Goal: Transaction & Acquisition: Purchase product/service

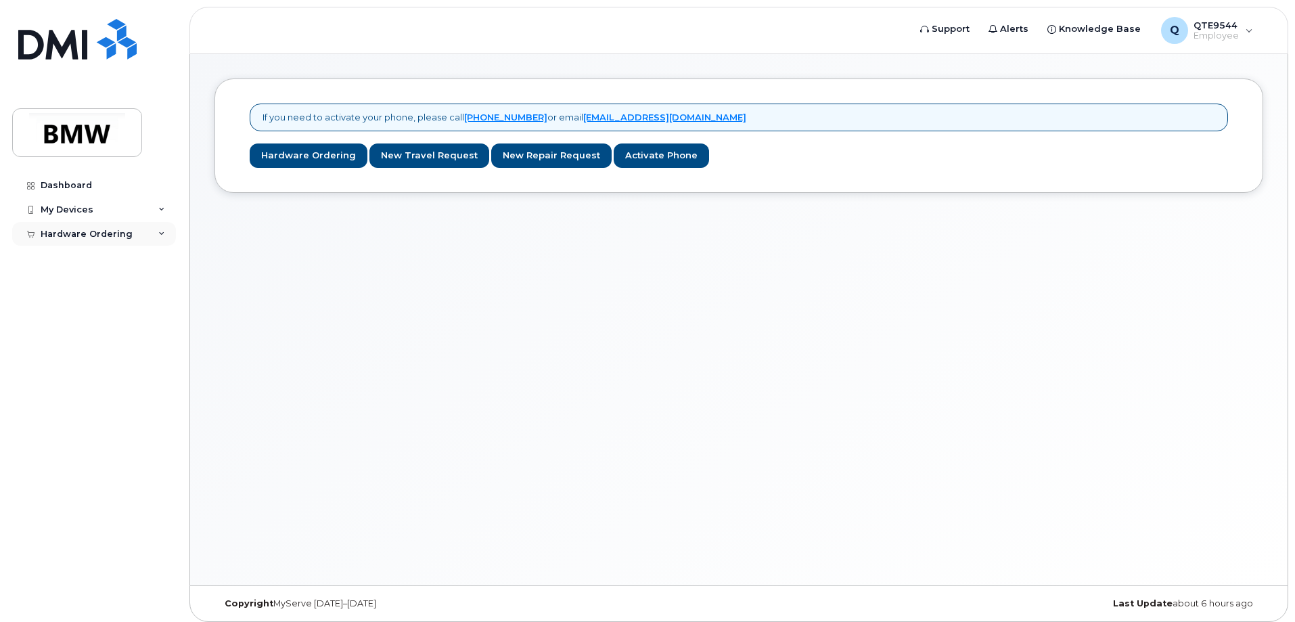
click at [112, 233] on div "Hardware Ordering" at bounding box center [87, 234] width 92 height 11
click at [82, 283] on div "New Order" at bounding box center [72, 284] width 51 height 12
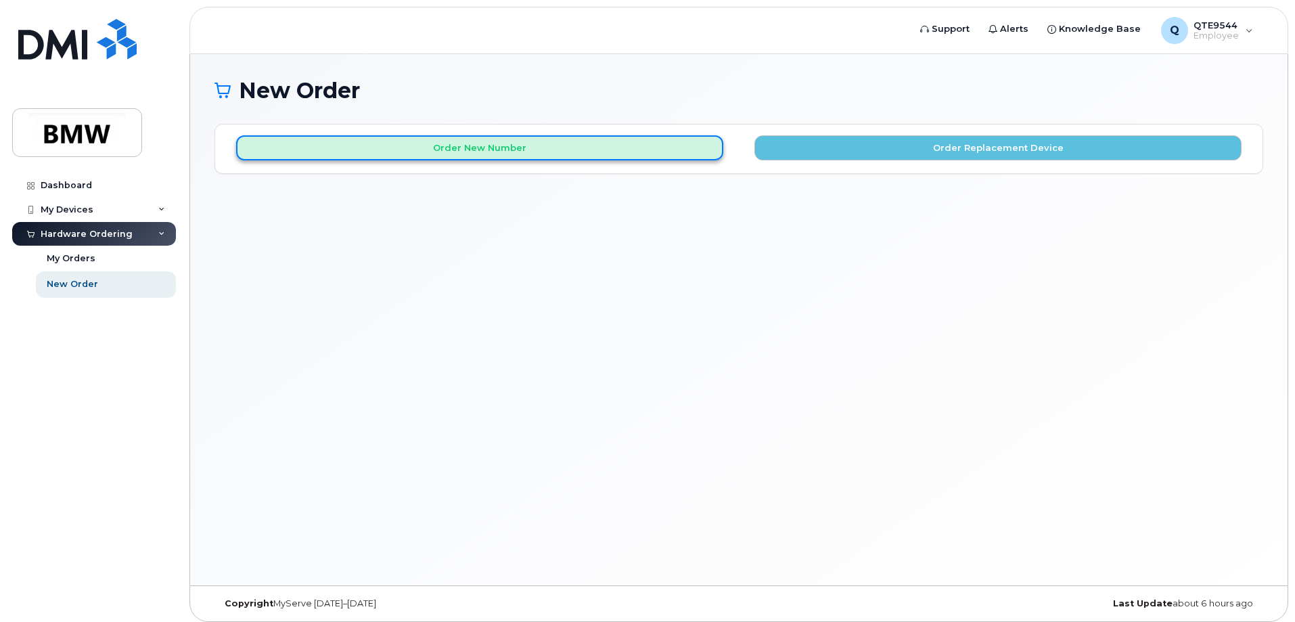
click at [511, 152] on button "Order New Number" at bounding box center [479, 147] width 487 height 25
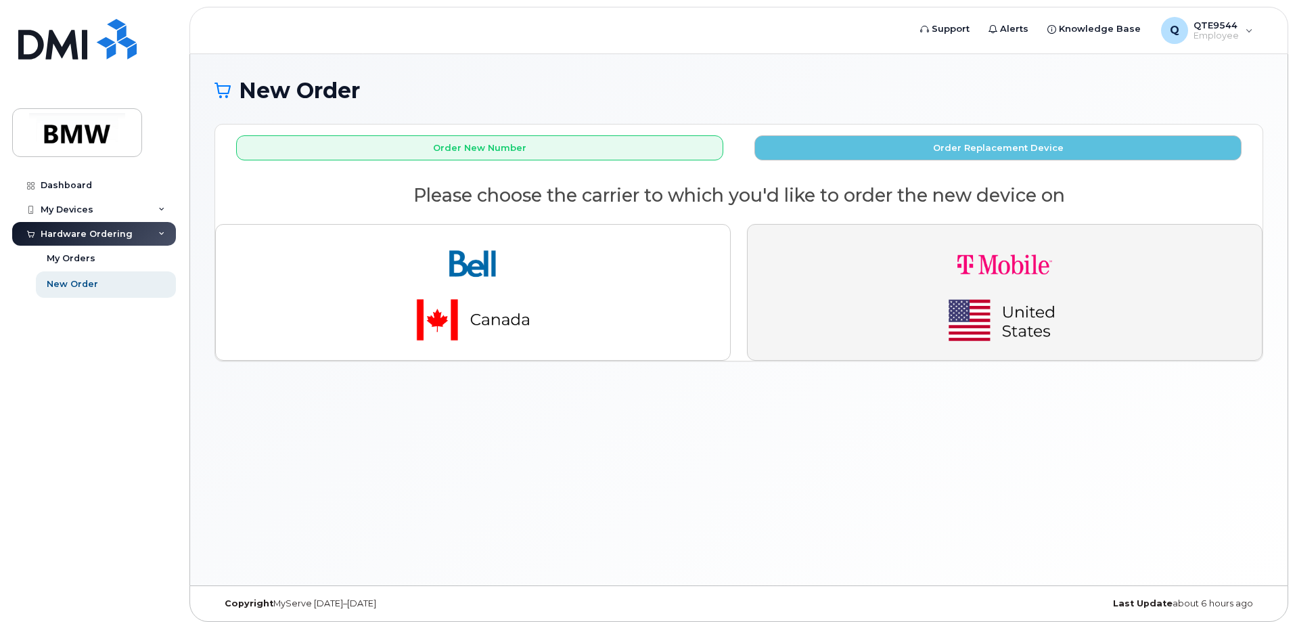
click at [1001, 279] on img "button" at bounding box center [1004, 292] width 189 height 114
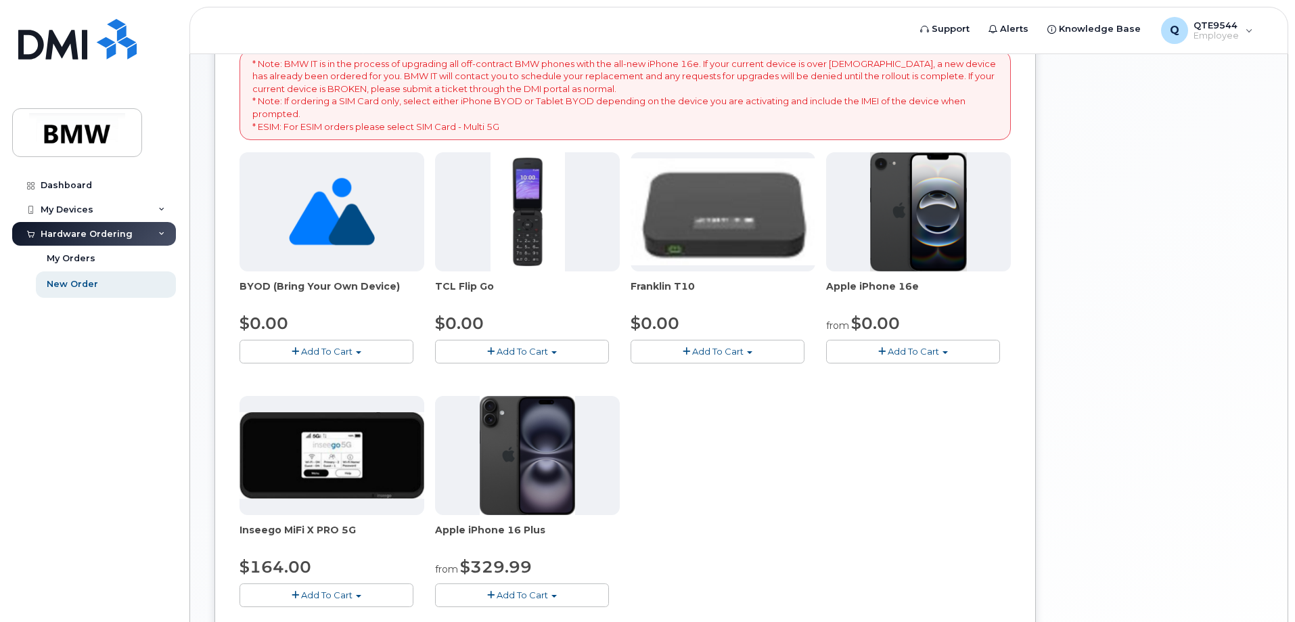
scroll to position [135, 0]
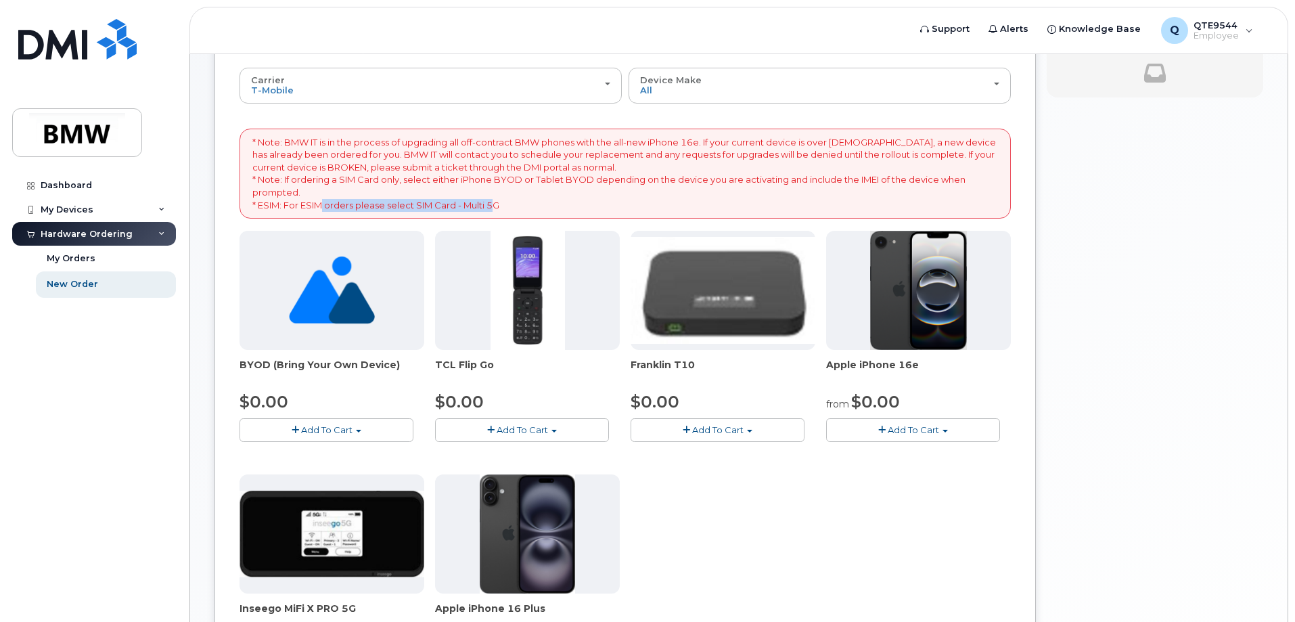
drag, startPoint x: 321, startPoint y: 205, endPoint x: 497, endPoint y: 202, distance: 175.9
click at [497, 202] on p "* Note: BMW IT is in the process of upgrading all off-contract BMW phones with …" at bounding box center [625, 173] width 746 height 75
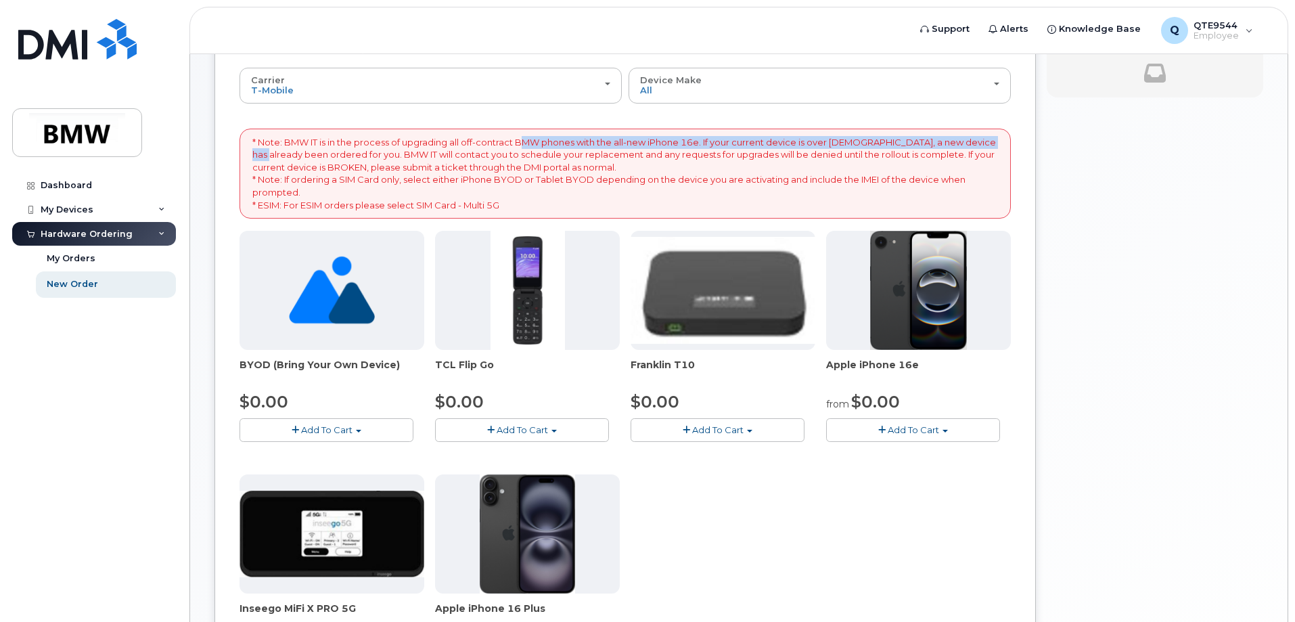
drag, startPoint x: 528, startPoint y: 142, endPoint x: 1012, endPoint y: 141, distance: 483.7
click at [1012, 141] on div "Order New Device Upgrade Existing Device Order new device and new line Order ne…" at bounding box center [624, 381] width 821 height 787
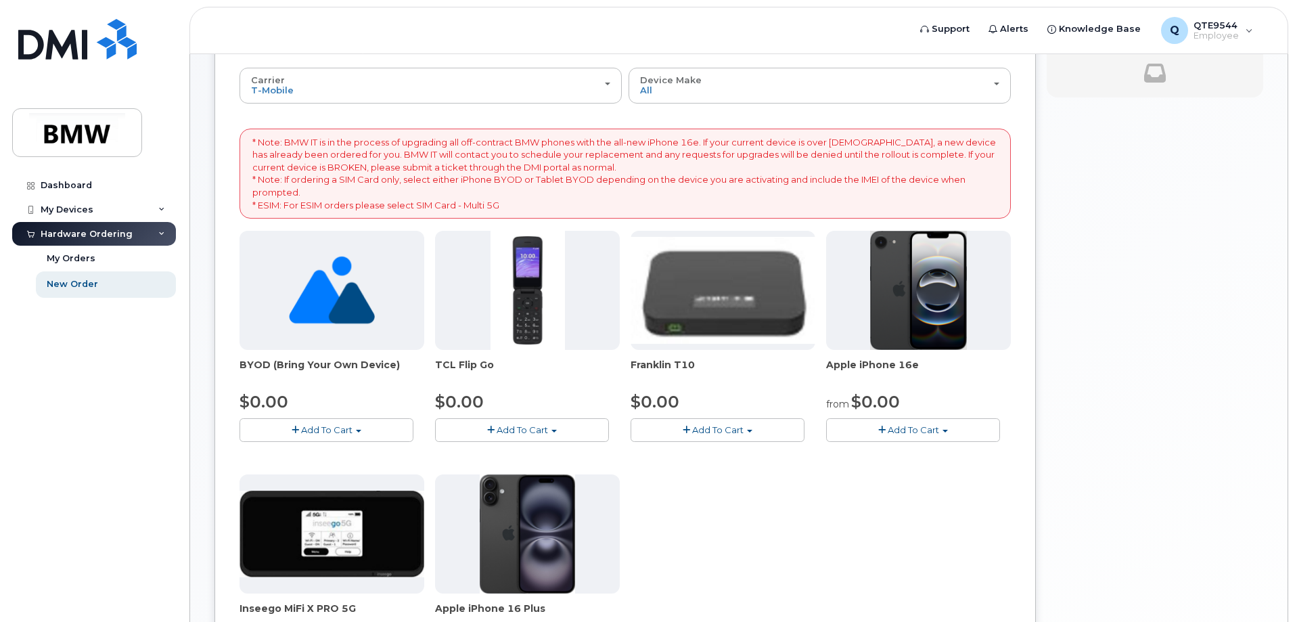
drag, startPoint x: 946, startPoint y: 152, endPoint x: 978, endPoint y: 150, distance: 31.9
click at [969, 150] on p "* Note: BMW IT is in the process of upgrading all off-contract BMW phones with …" at bounding box center [625, 173] width 746 height 75
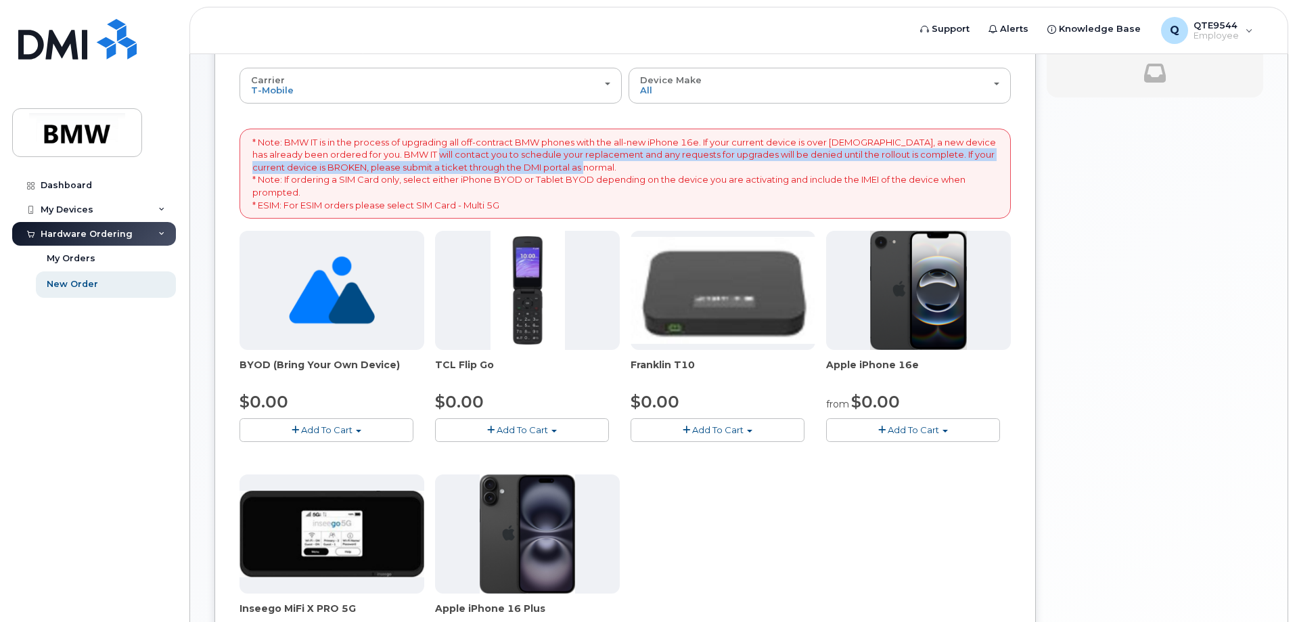
drag, startPoint x: 458, startPoint y: 158, endPoint x: 659, endPoint y: 171, distance: 201.3
click at [659, 171] on p "* Note: BMW IT is in the process of upgrading all off-contract BMW phones with …" at bounding box center [625, 173] width 746 height 75
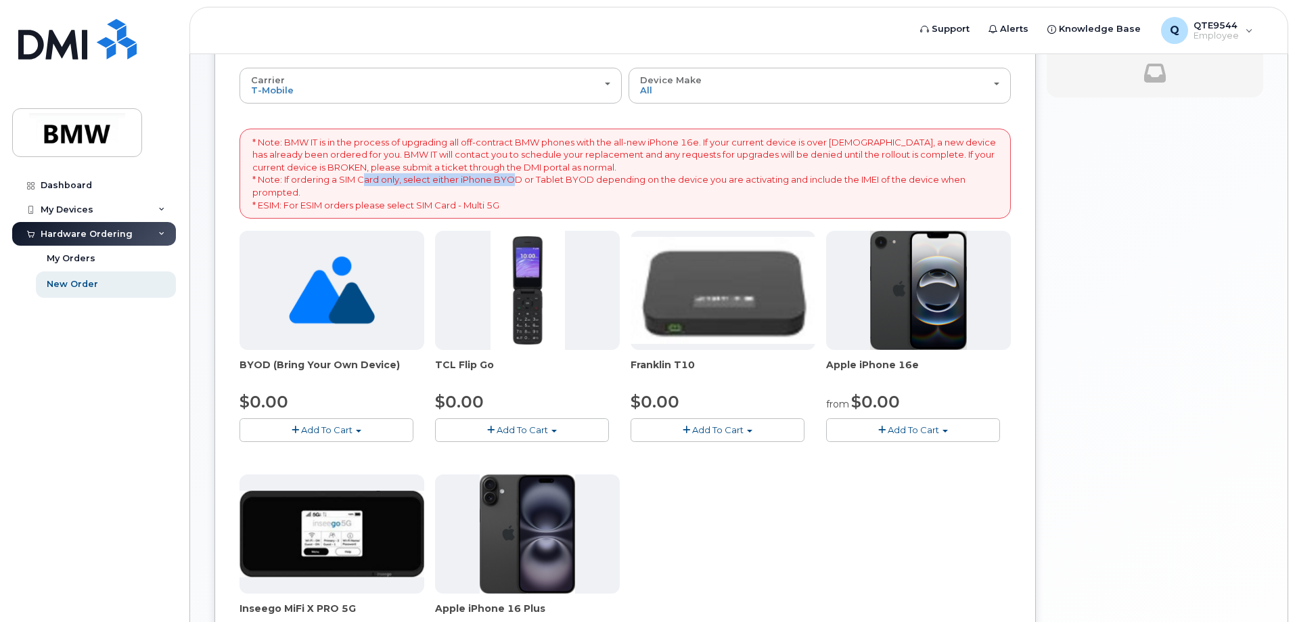
drag, startPoint x: 366, startPoint y: 176, endPoint x: 513, endPoint y: 174, distance: 146.8
click at [513, 174] on p "* Note: BMW IT is in the process of upgrading all off-contract BMW phones with …" at bounding box center [625, 173] width 746 height 75
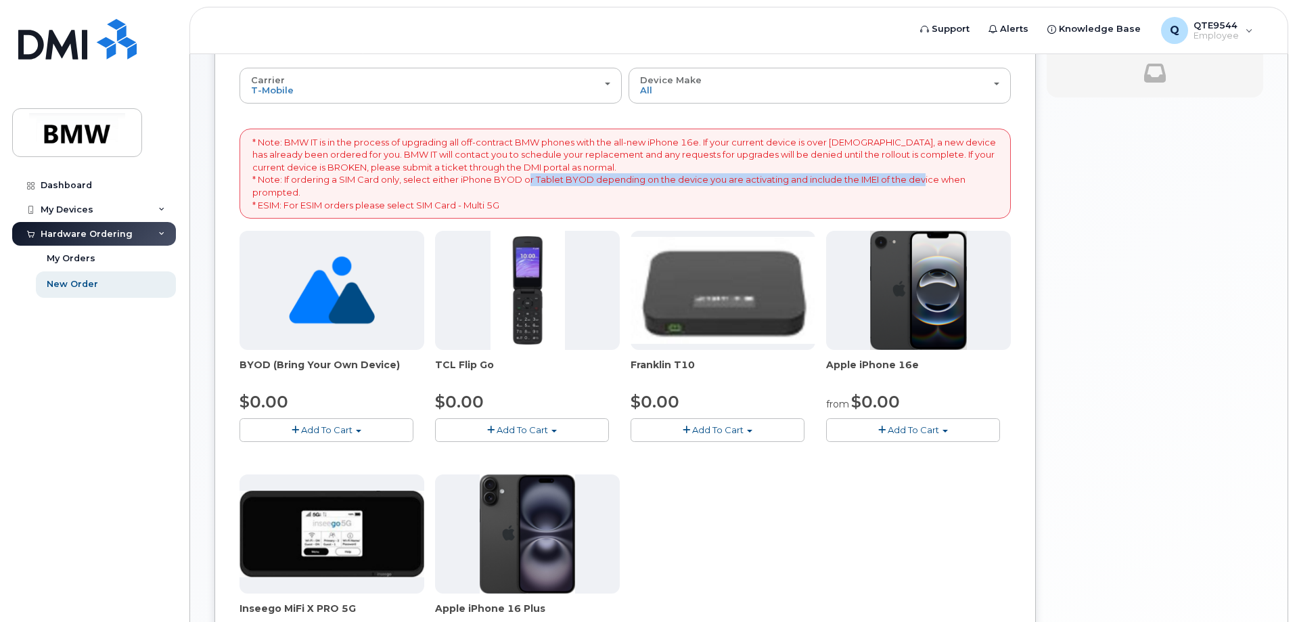
drag, startPoint x: 526, startPoint y: 181, endPoint x: 922, endPoint y: 181, distance: 396.4
click at [922, 181] on p "* Note: BMW IT is in the process of upgrading all off-contract BMW phones with …" at bounding box center [625, 173] width 746 height 75
click at [907, 185] on p "* Note: BMW IT is in the process of upgrading all off-contract BMW phones with …" at bounding box center [625, 173] width 746 height 75
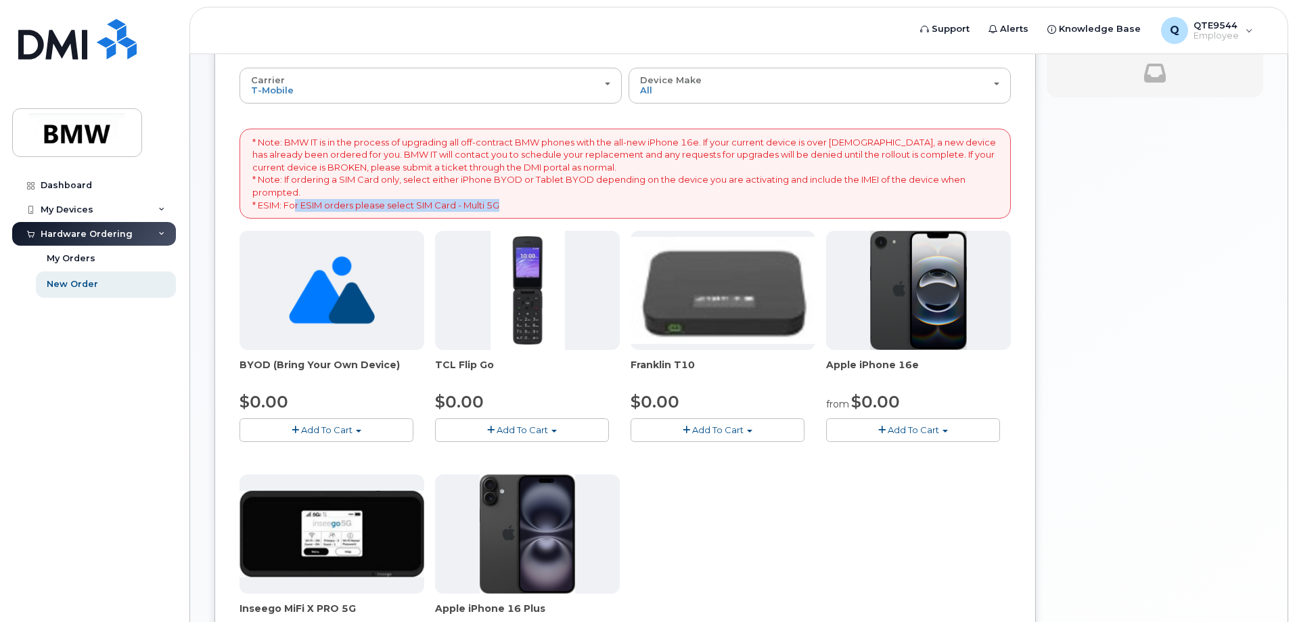
drag, startPoint x: 295, startPoint y: 202, endPoint x: 544, endPoint y: 204, distance: 249.0
click at [544, 204] on p "* Note: BMW IT is in the process of upgrading all off-contract BMW phones with …" at bounding box center [625, 173] width 746 height 75
click at [927, 428] on span "Add To Cart" at bounding box center [913, 429] width 51 height 11
click at [937, 453] on link "$0.00 - 30 Month Activation (128GB)" at bounding box center [926, 454] width 195 height 17
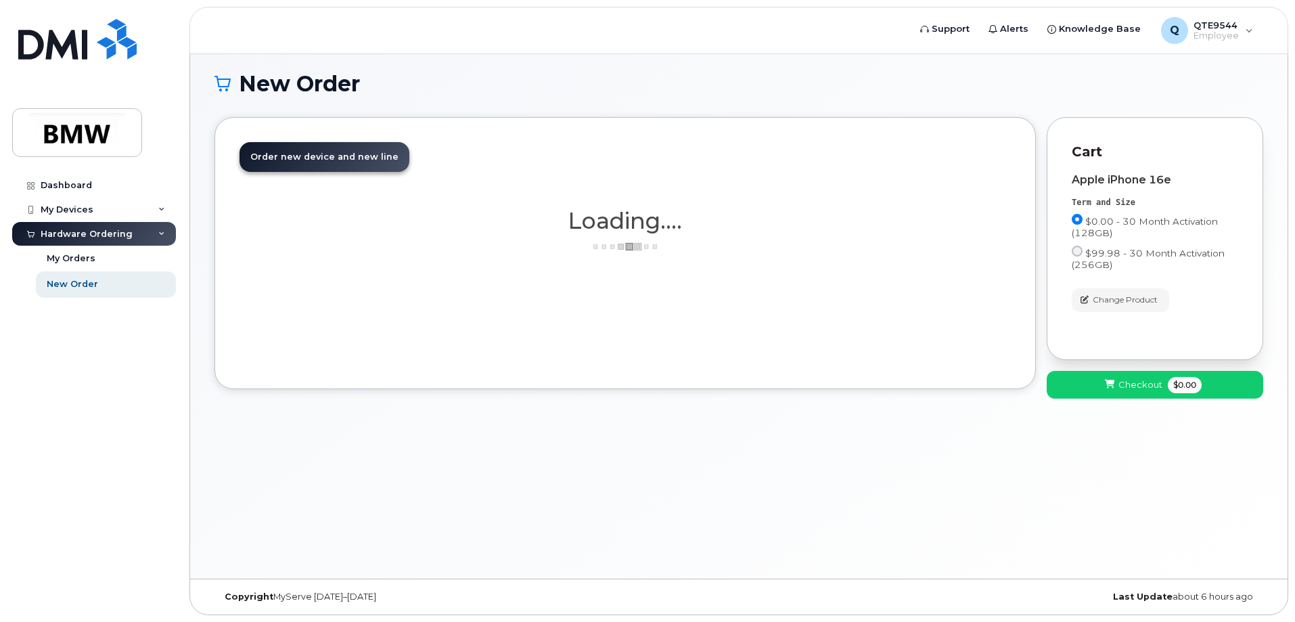
scroll to position [7, 0]
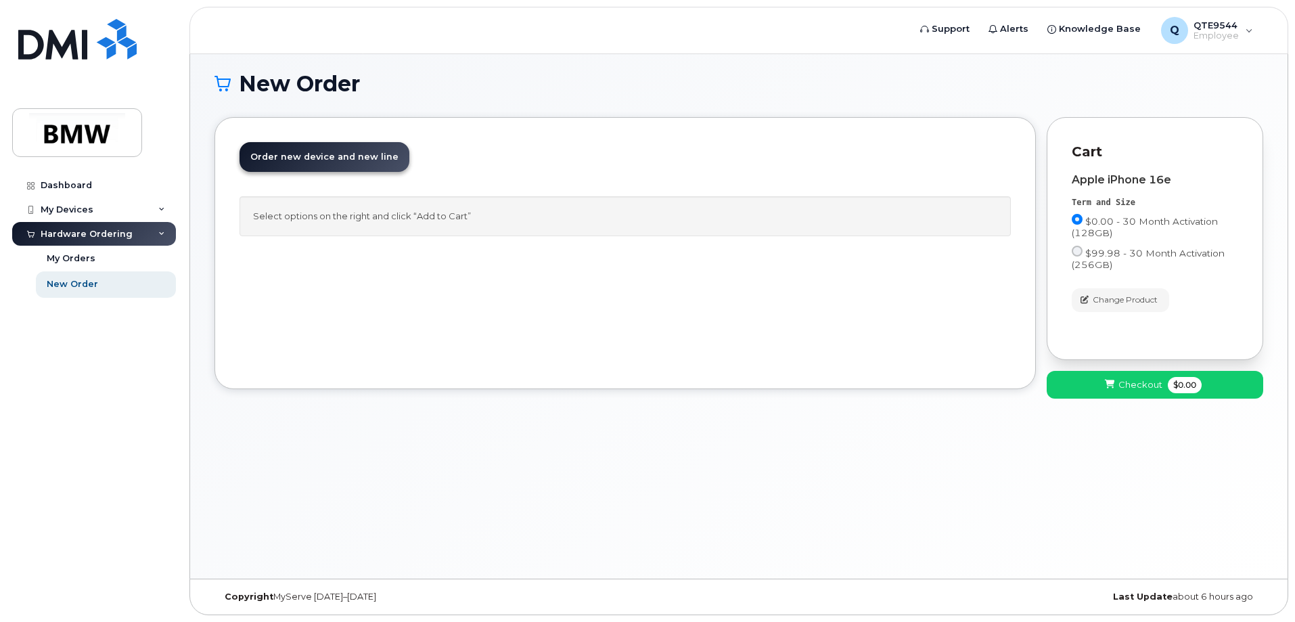
click at [307, 150] on link "Order new device and new line Order new device for existing or suspended line O…" at bounding box center [324, 157] width 170 height 30
click at [322, 211] on div "Select options on the right and click “Add to Cart”" at bounding box center [624, 216] width 771 height 40
drag, startPoint x: 277, startPoint y: 164, endPoint x: 313, endPoint y: 169, distance: 36.2
click at [294, 166] on link "Order new device and new line Order new device for existing or suspended line O…" at bounding box center [324, 157] width 170 height 30
click at [423, 213] on div "Select options on the right and click “Add to Cart”" at bounding box center [624, 216] width 771 height 40
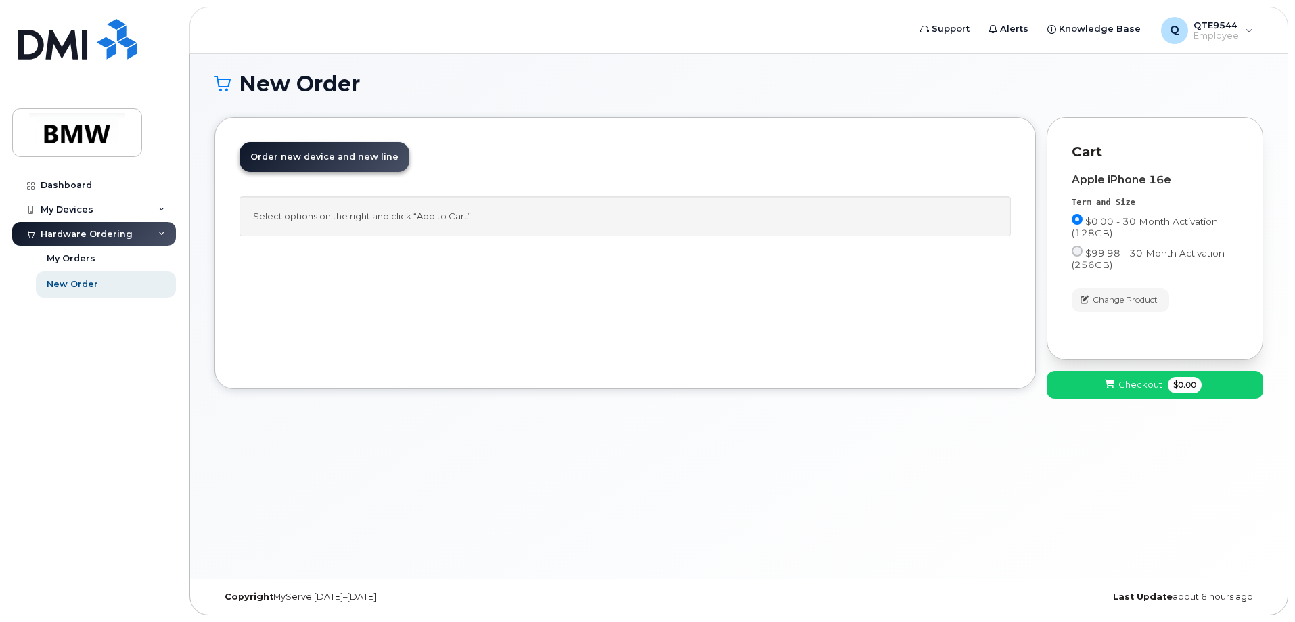
drag, startPoint x: 295, startPoint y: 215, endPoint x: 514, endPoint y: 235, distance: 220.1
click at [514, 235] on div "Select options on the right and click “Add to Cart”" at bounding box center [624, 216] width 771 height 40
click at [551, 284] on div "Order New Device Upgrade Existing Device Order new device and new line Order ne…" at bounding box center [624, 253] width 821 height 272
click at [1145, 387] on span "Checkout" at bounding box center [1140, 384] width 44 height 13
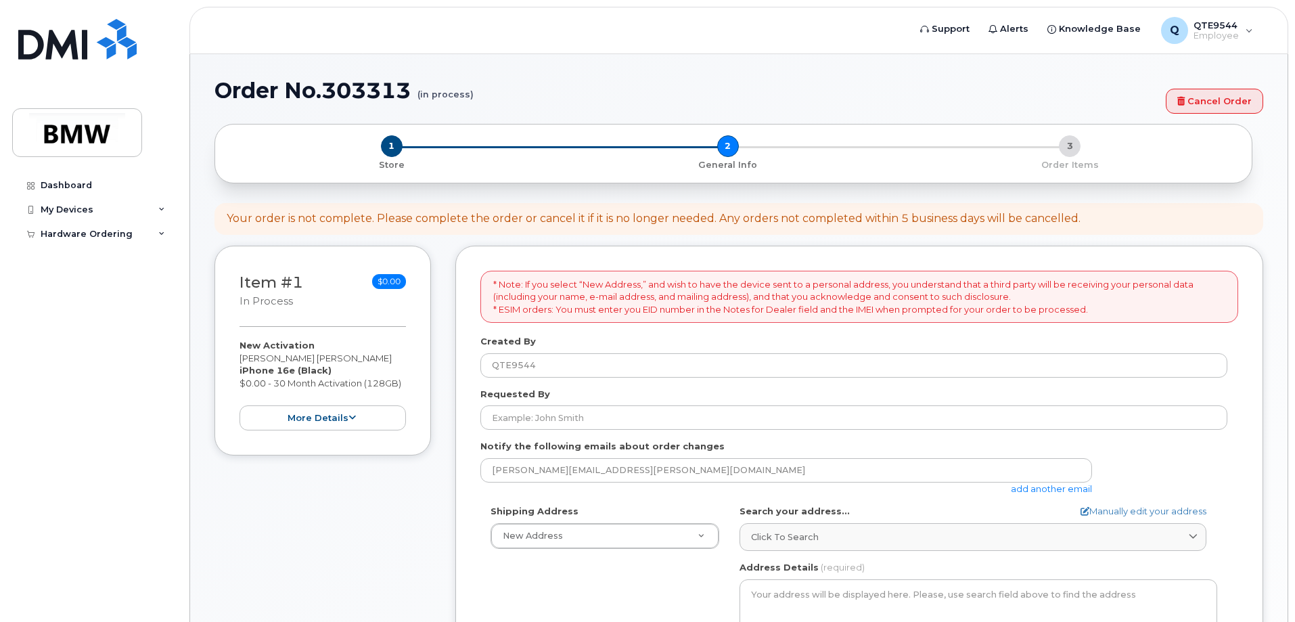
select select
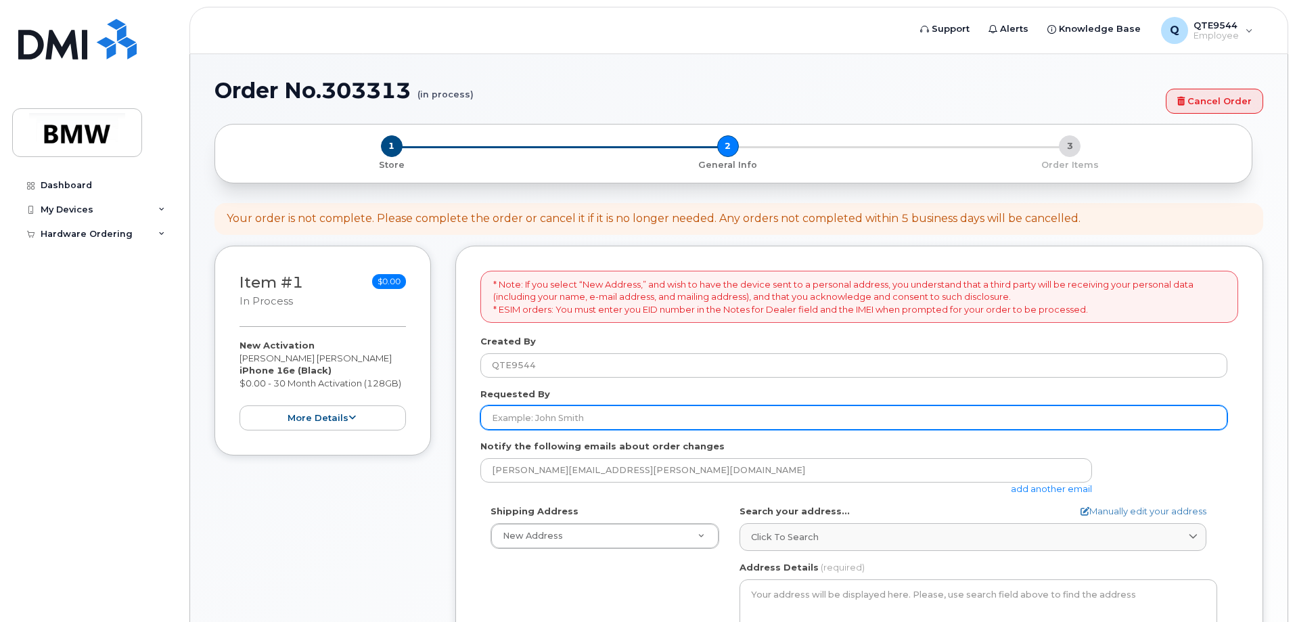
click at [593, 423] on input "Requested By" at bounding box center [853, 417] width 747 height 24
type input "y"
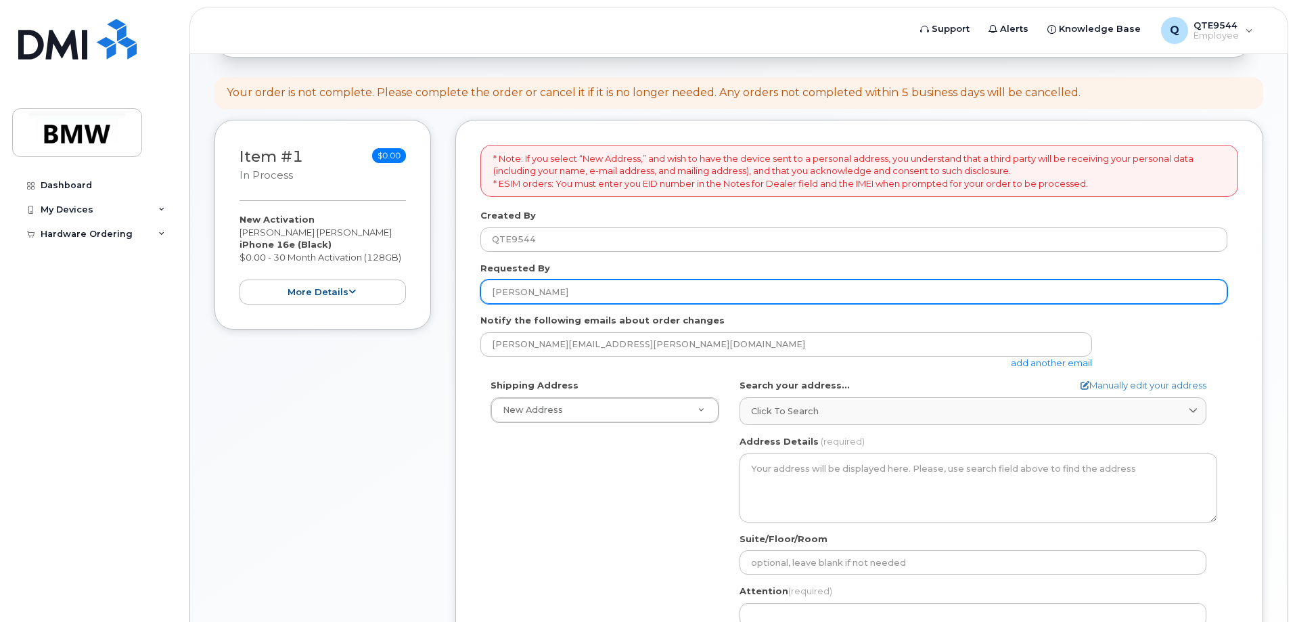
scroll to position [68, 0]
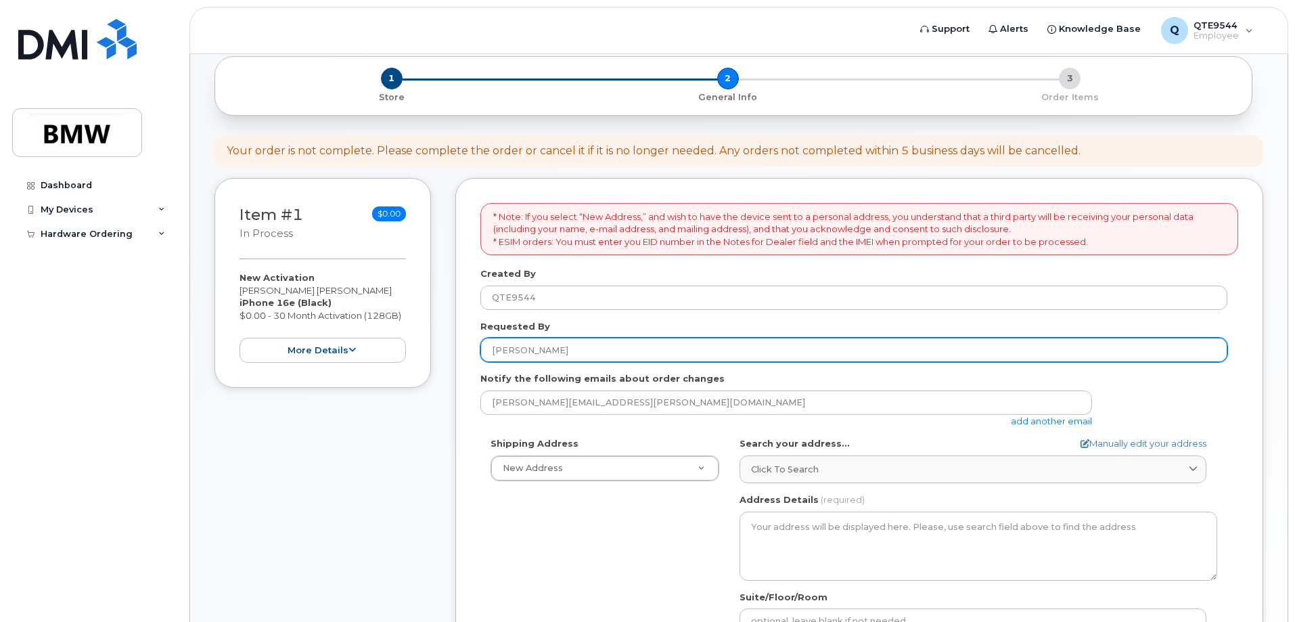
type input "[PERSON_NAME]"
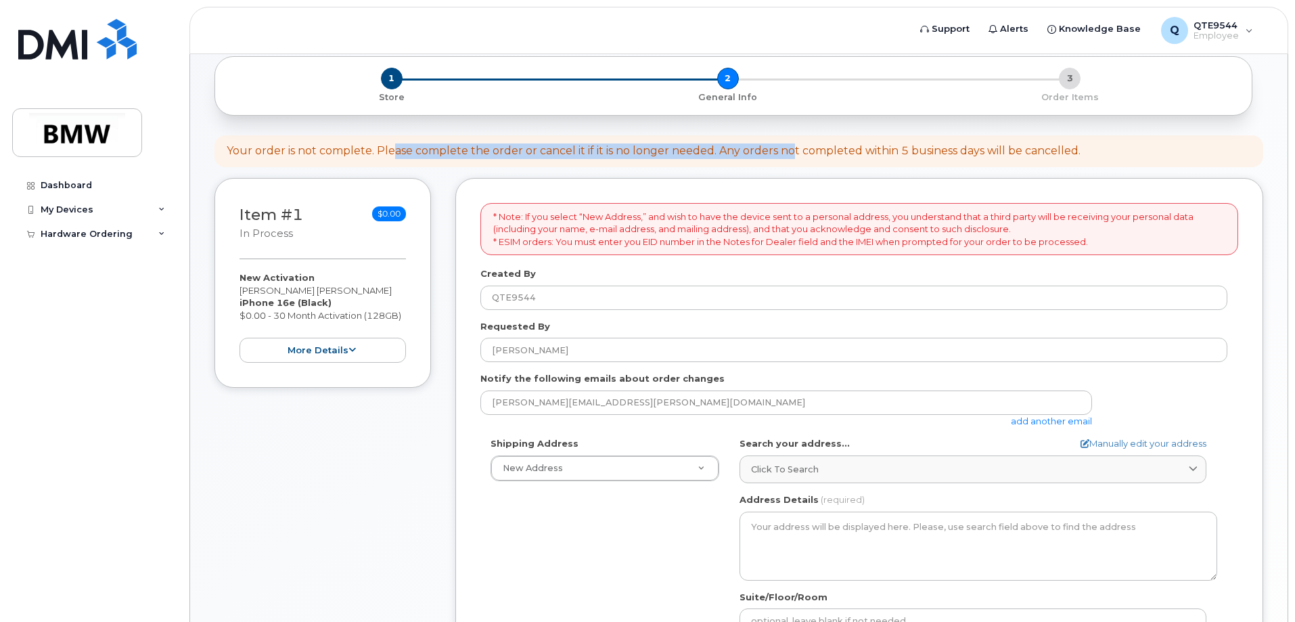
drag, startPoint x: 393, startPoint y: 150, endPoint x: 789, endPoint y: 155, distance: 396.5
click at [789, 155] on div "Your order is not complete. Please complete the order or cancel it if it is no …" at bounding box center [654, 151] width 854 height 16
click at [640, 160] on div "Your order is not complete. Please complete the order or cancel it if it is no …" at bounding box center [738, 151] width 1049 height 32
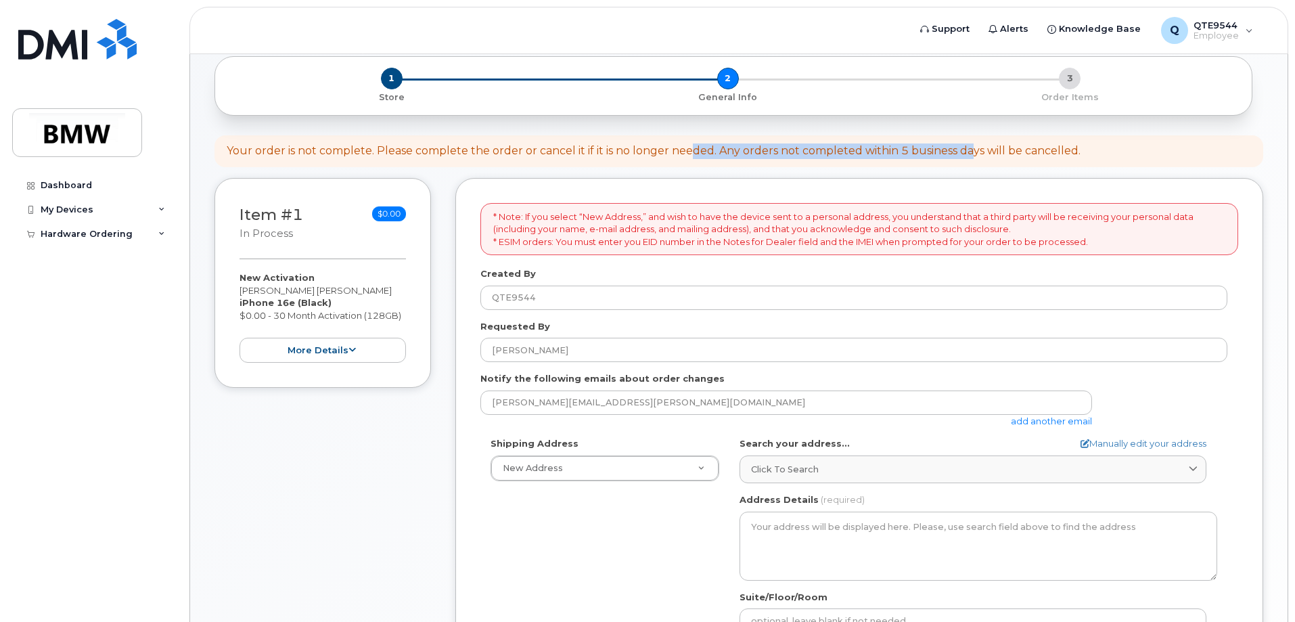
drag, startPoint x: 718, startPoint y: 154, endPoint x: 1016, endPoint y: 166, distance: 297.9
click at [1015, 165] on div "Your order is not complete. Please complete the order or cancel it if it is no …" at bounding box center [738, 151] width 1049 height 32
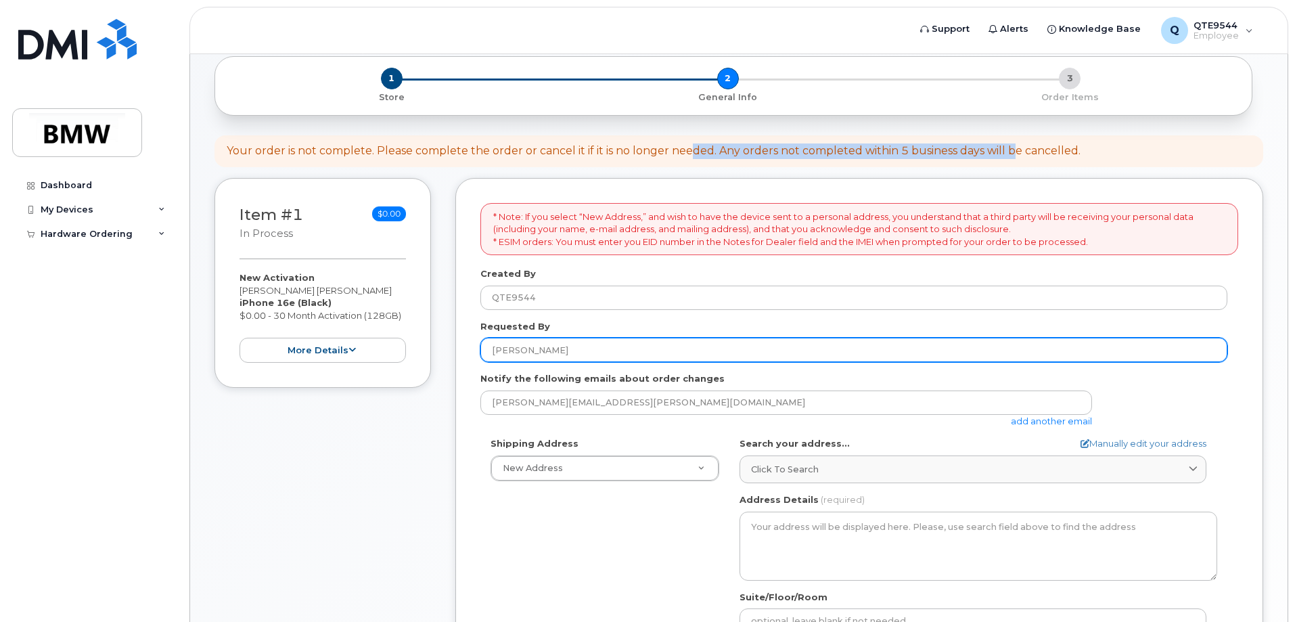
scroll to position [203, 0]
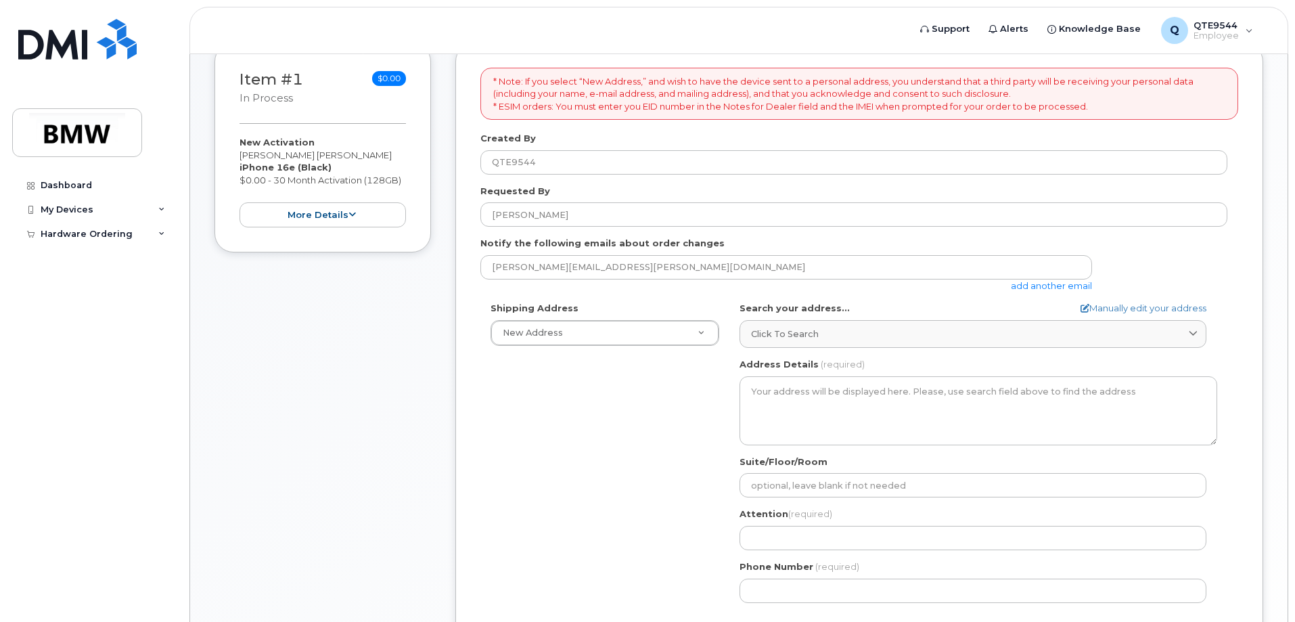
click at [1036, 286] on link "add another email" at bounding box center [1051, 285] width 81 height 11
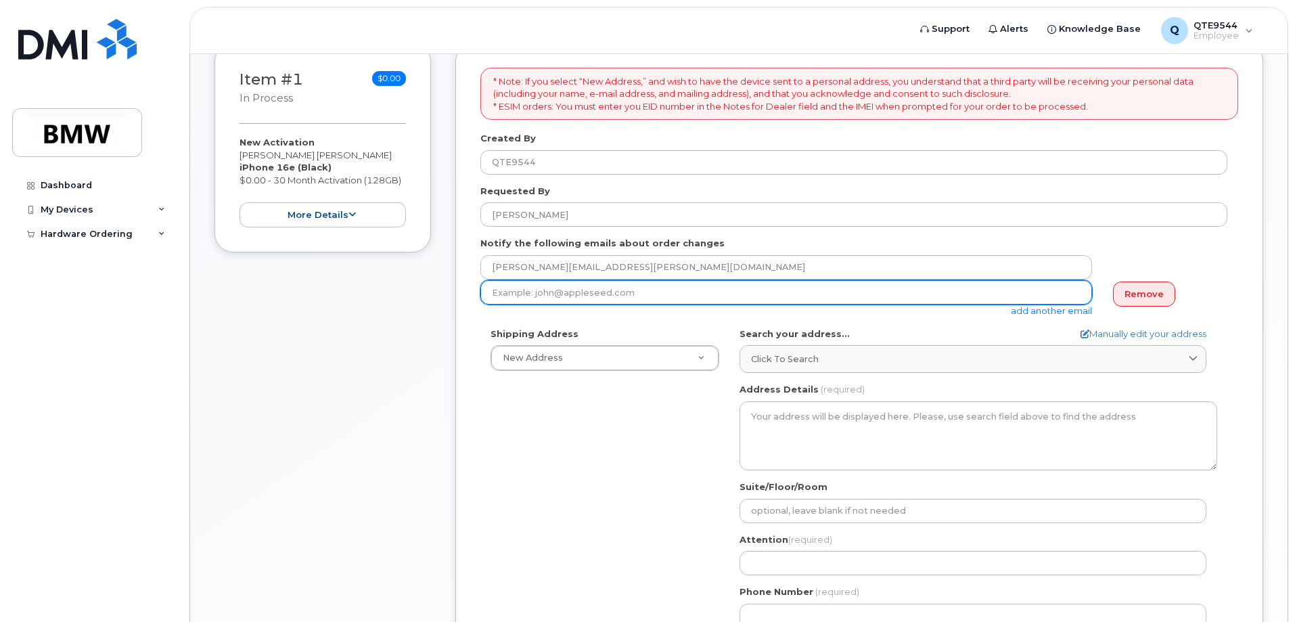
click at [582, 291] on input "email" at bounding box center [786, 292] width 612 height 24
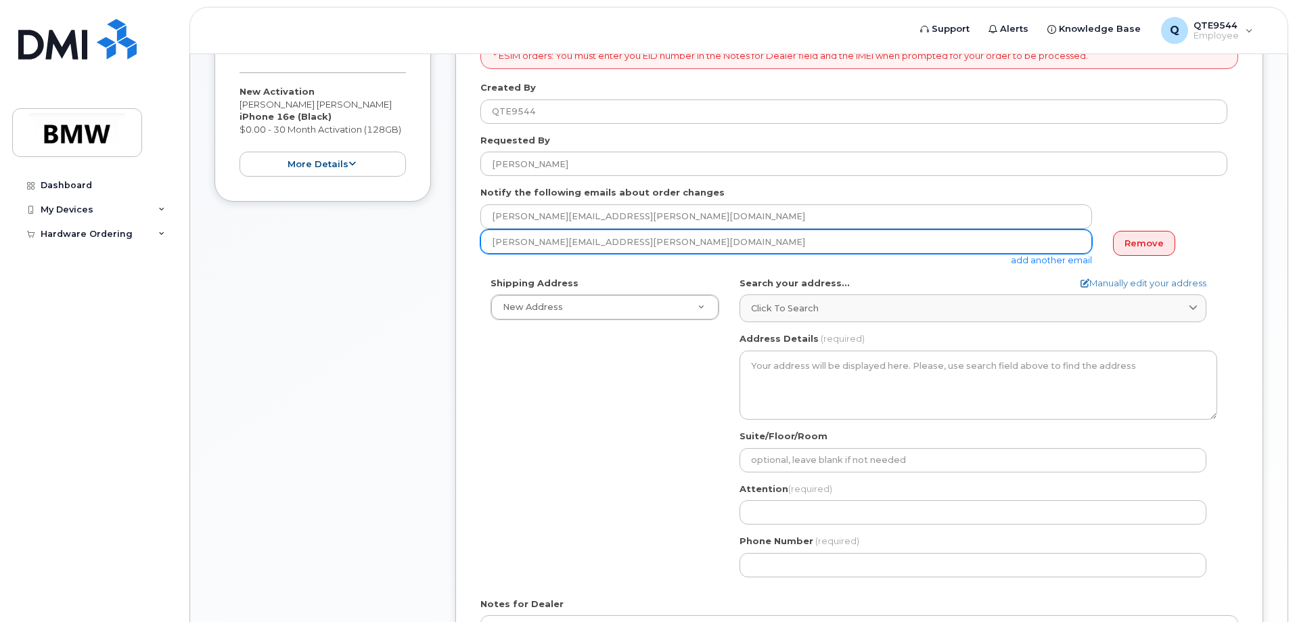
scroll to position [338, 0]
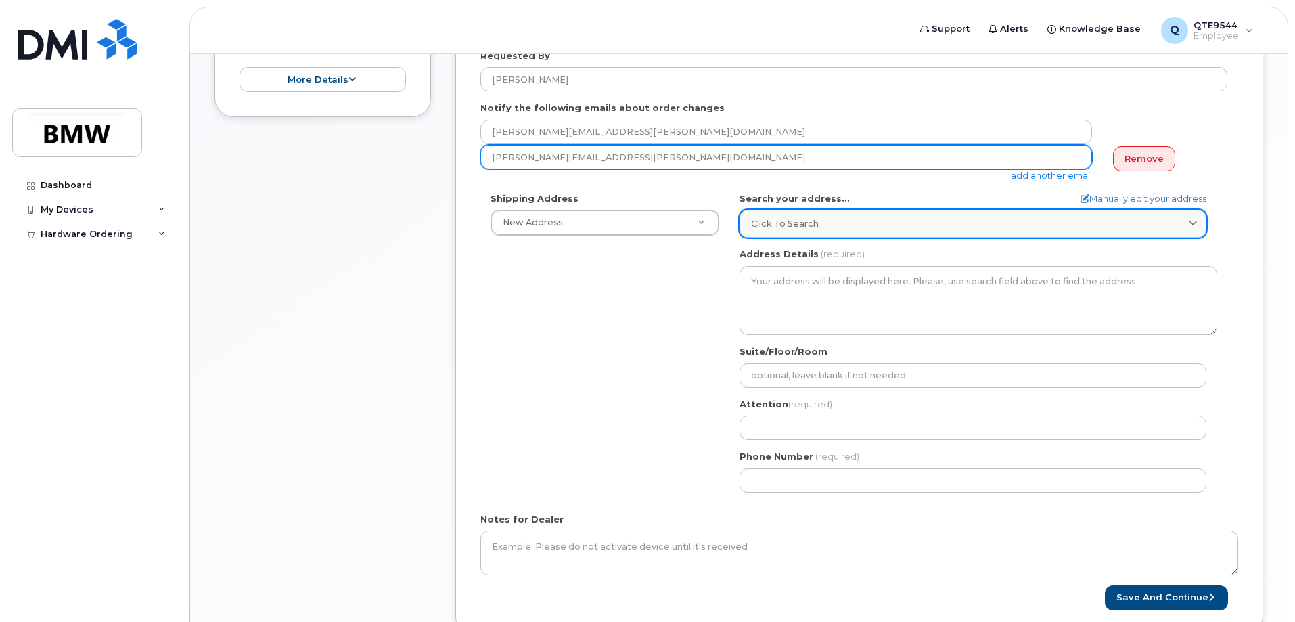
type input "russell.mcclinton@bmwmc.com"
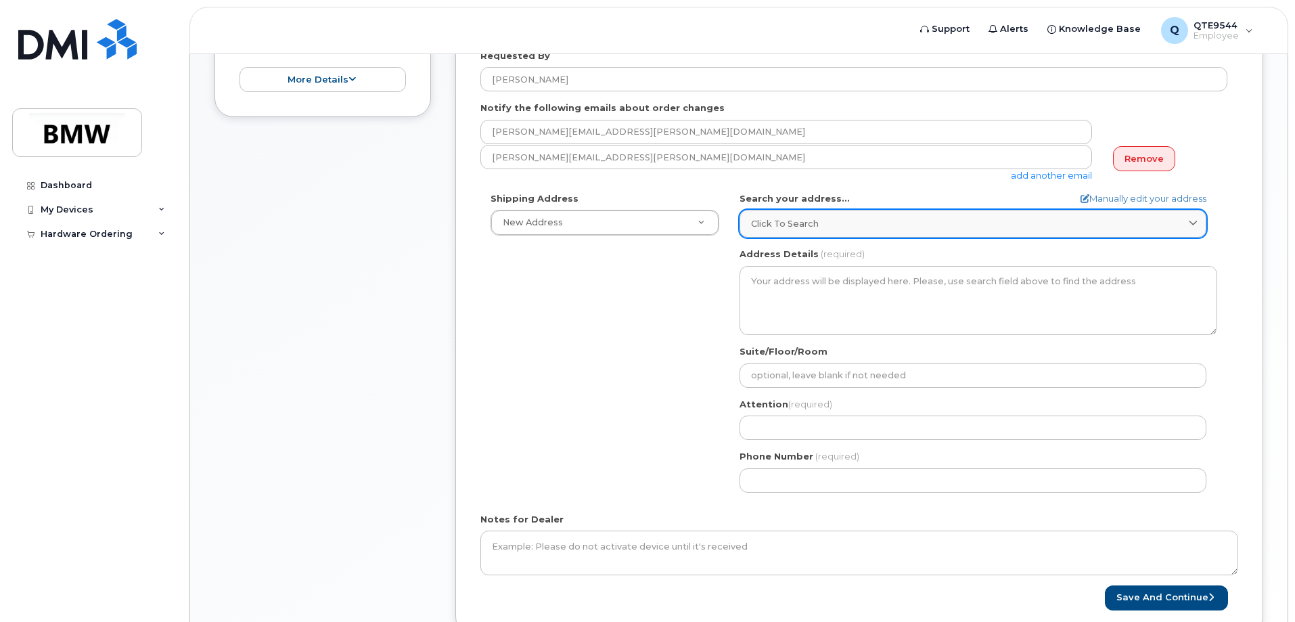
click at [846, 218] on div "Click to search" at bounding box center [973, 223] width 444 height 13
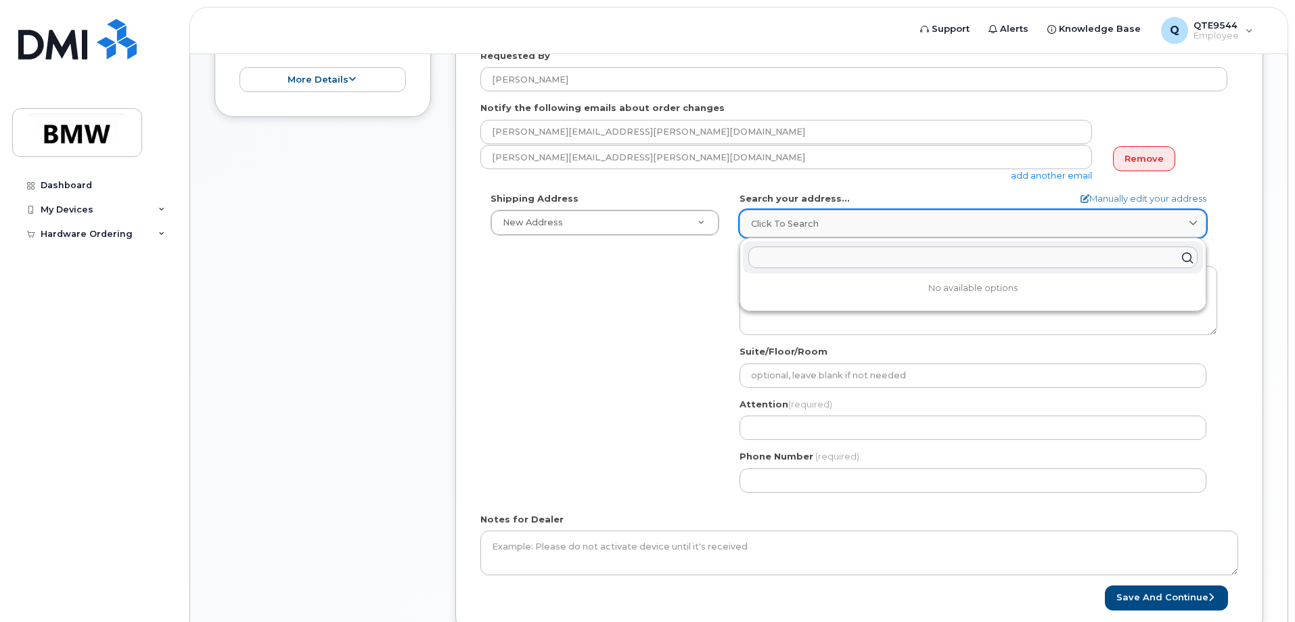
click at [884, 231] on link "Click to search" at bounding box center [972, 224] width 467 height 28
click at [672, 289] on div "Shipping Address New Address New Address BMW MC Plant BMW North America Financi…" at bounding box center [853, 347] width 747 height 311
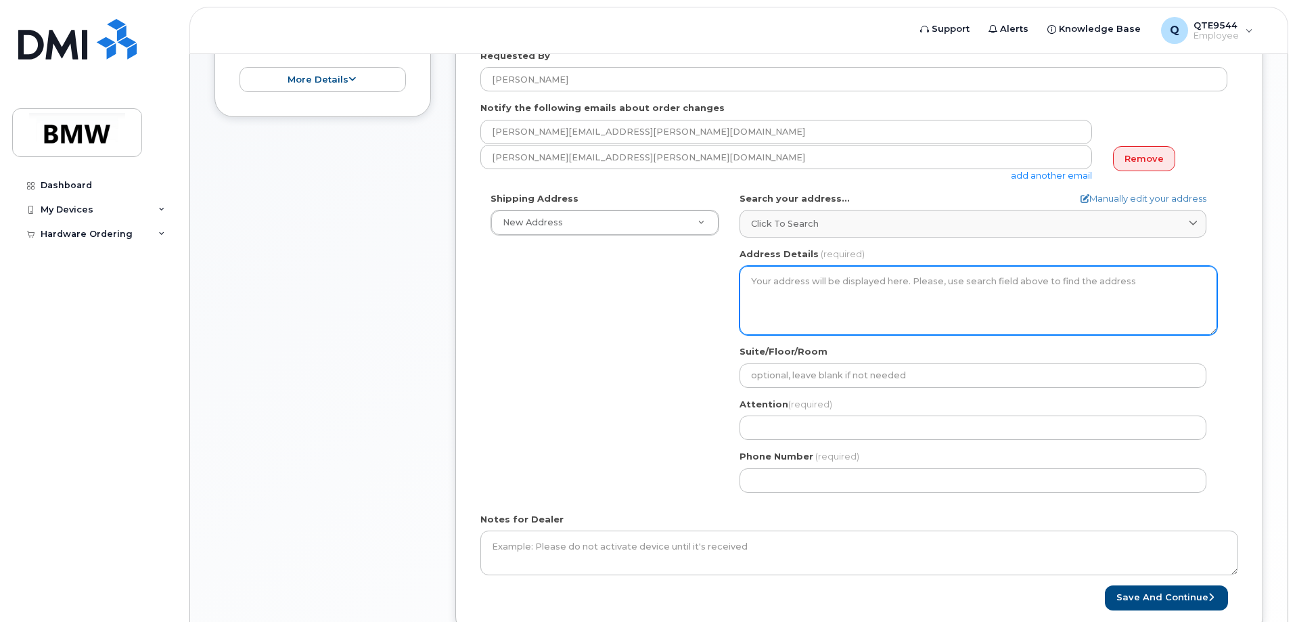
click at [807, 289] on textarea "Address Details" at bounding box center [978, 300] width 478 height 69
click at [990, 298] on textarea "Address Details" at bounding box center [978, 300] width 478 height 69
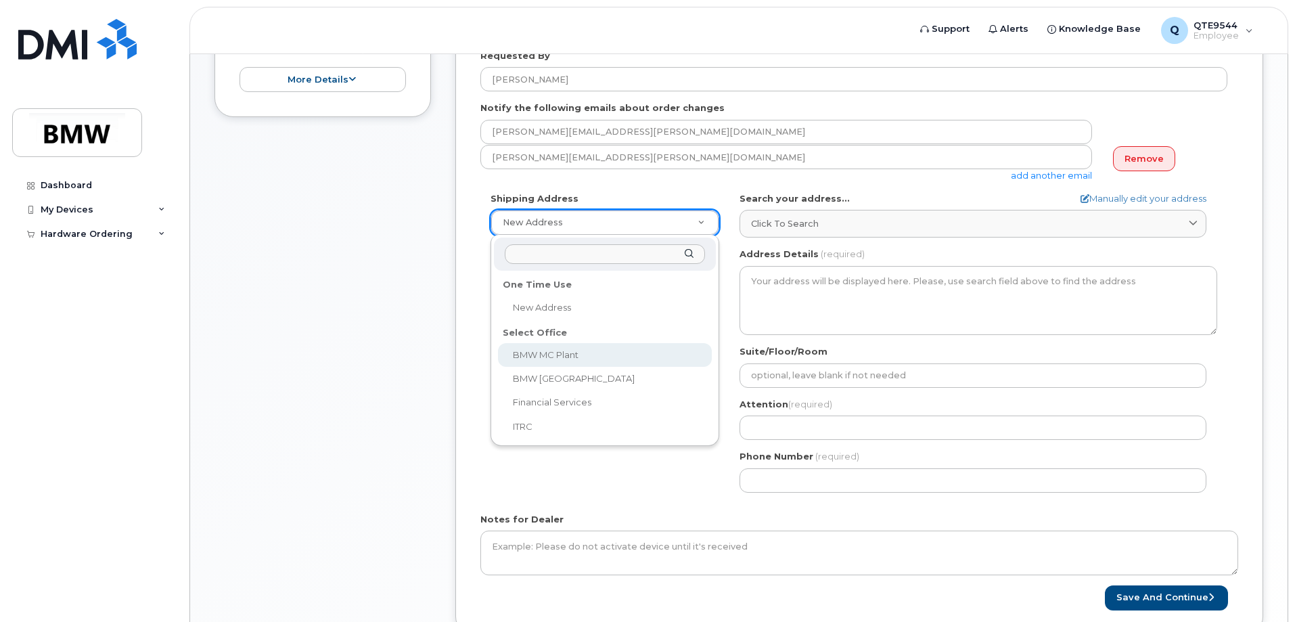
scroll to position [440, 0]
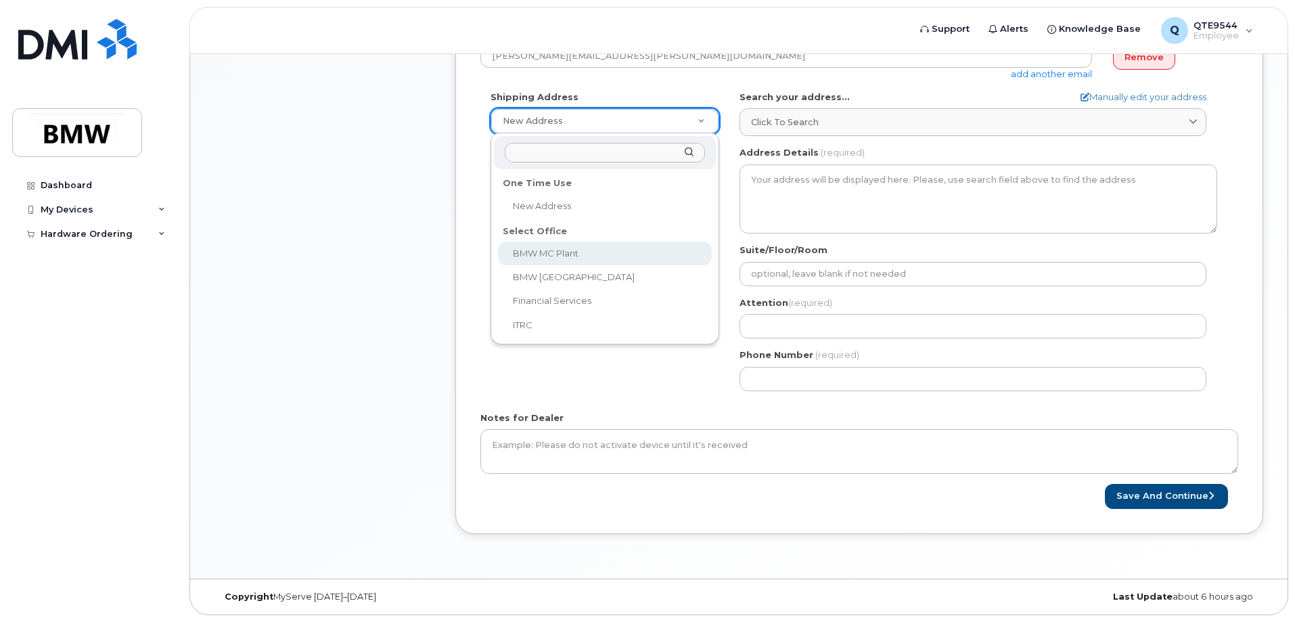
select select
type textarea "1400 Highway 101 S GREER SC 29651-6731 UNITED STATES Greer South Carolina 29651…"
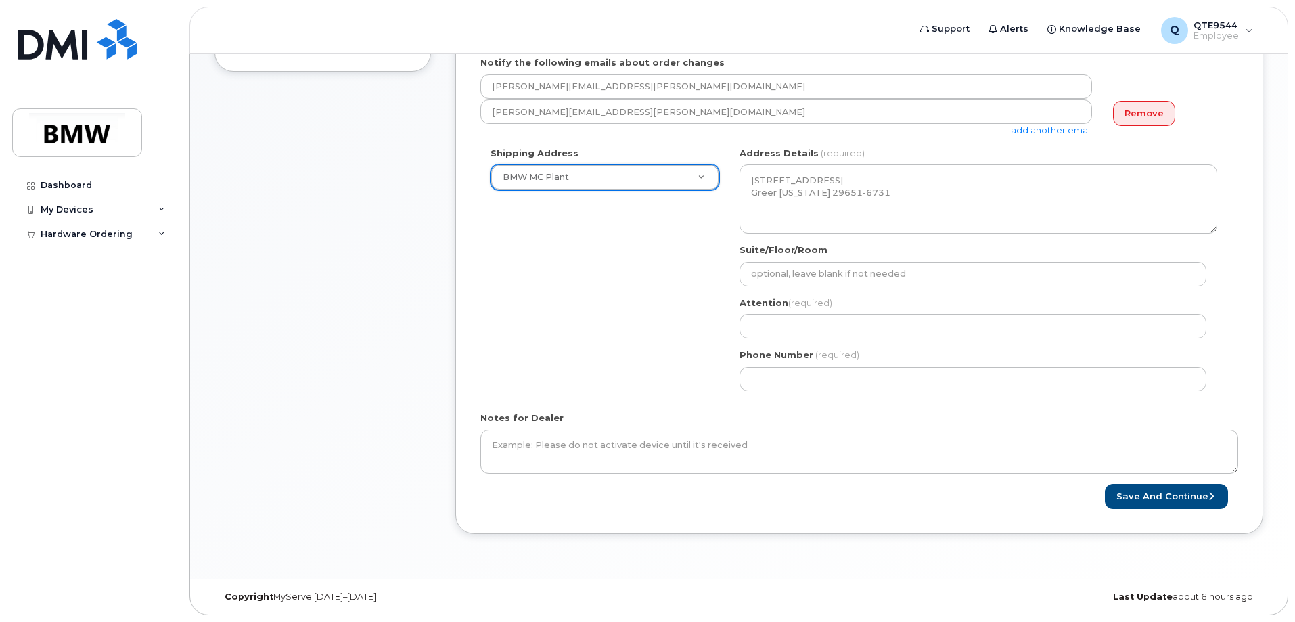
scroll to position [384, 0]
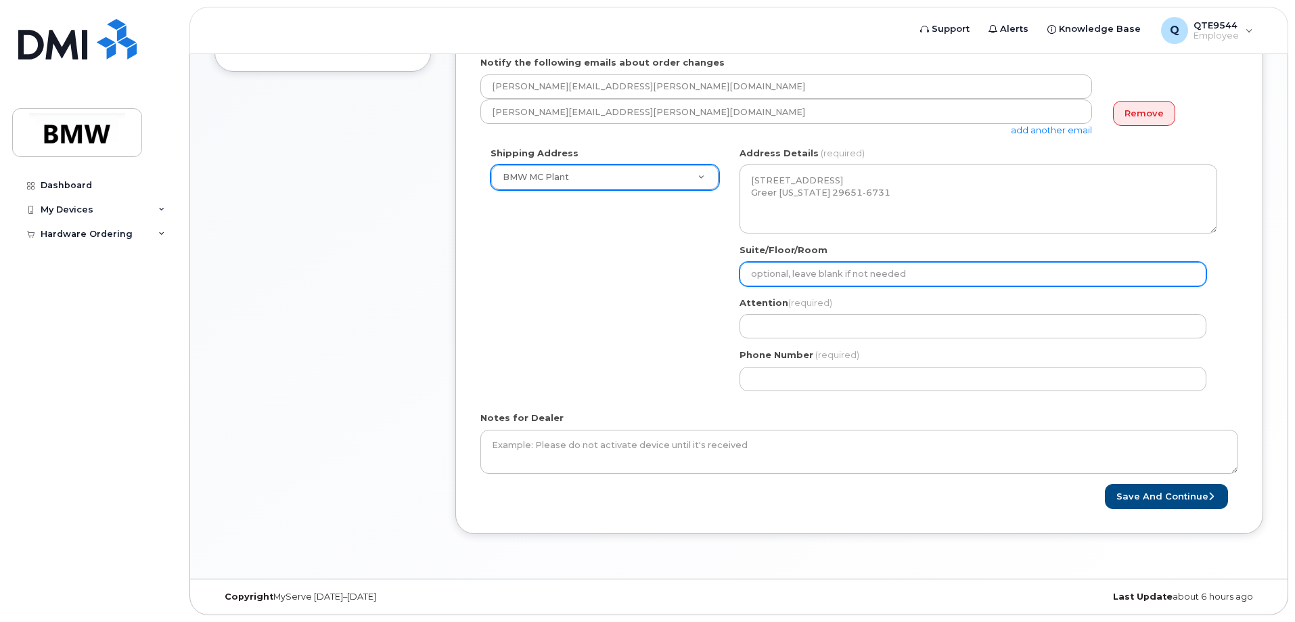
click at [817, 276] on input "Suite/Floor/Room" at bounding box center [972, 274] width 467 height 24
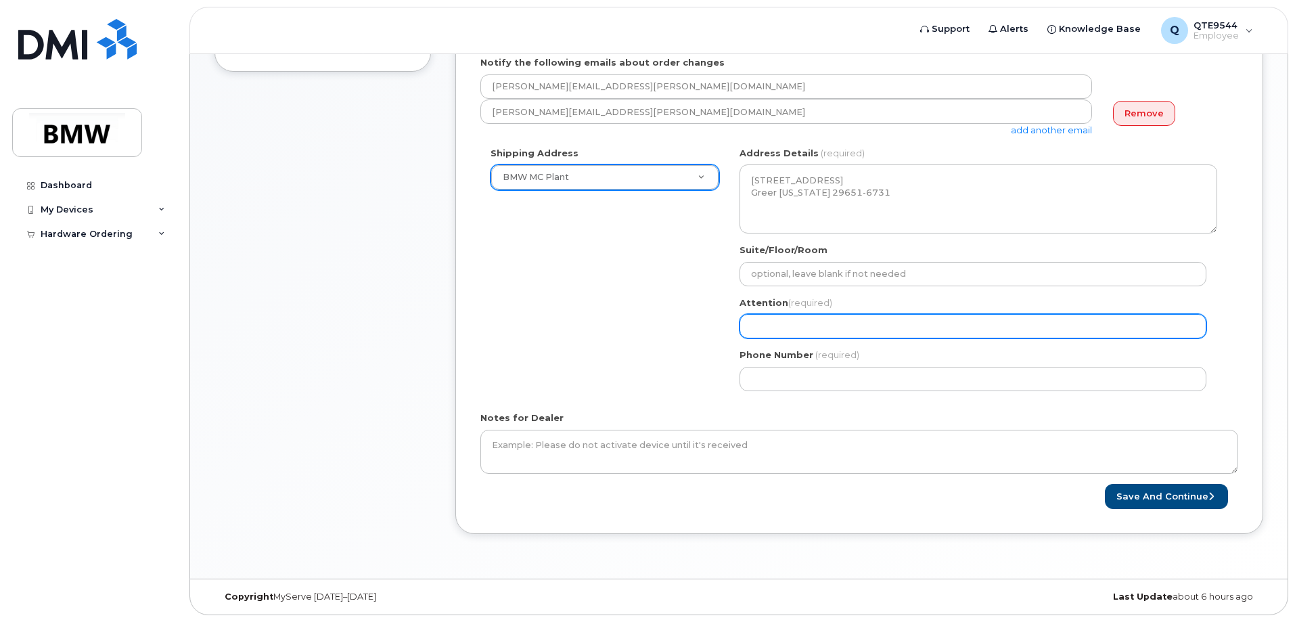
click at [834, 323] on input "Attention (required)" at bounding box center [972, 326] width 467 height 24
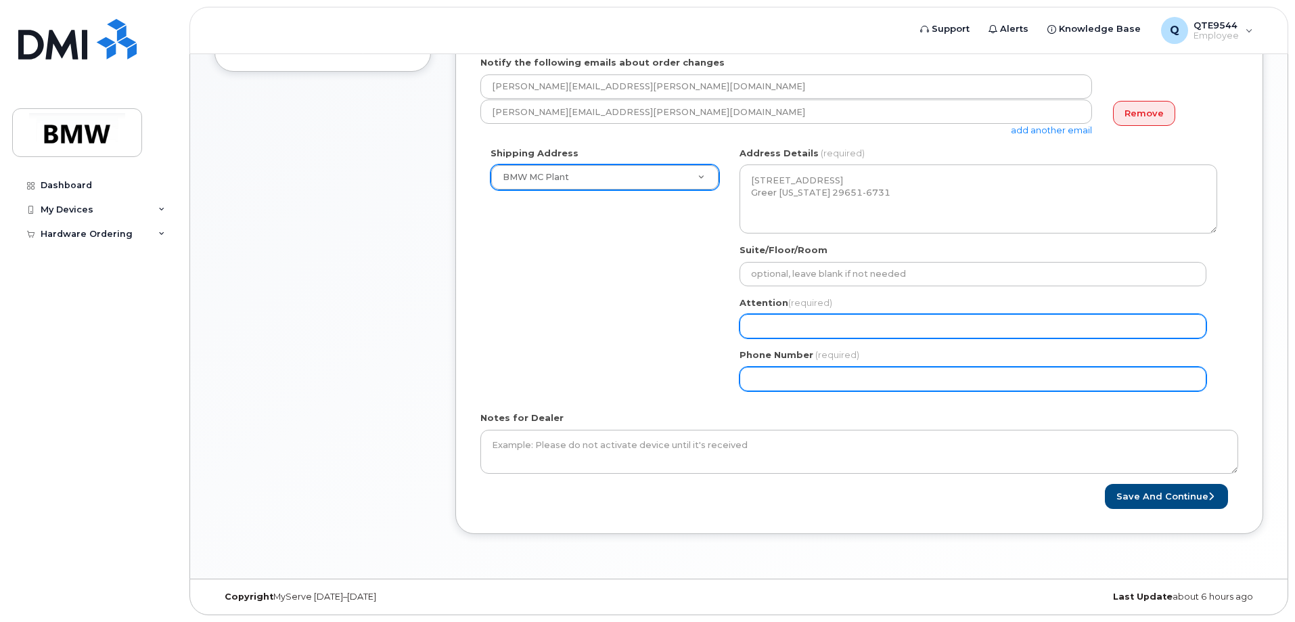
select select
type input "C"
select select
type input "Ca"
select select
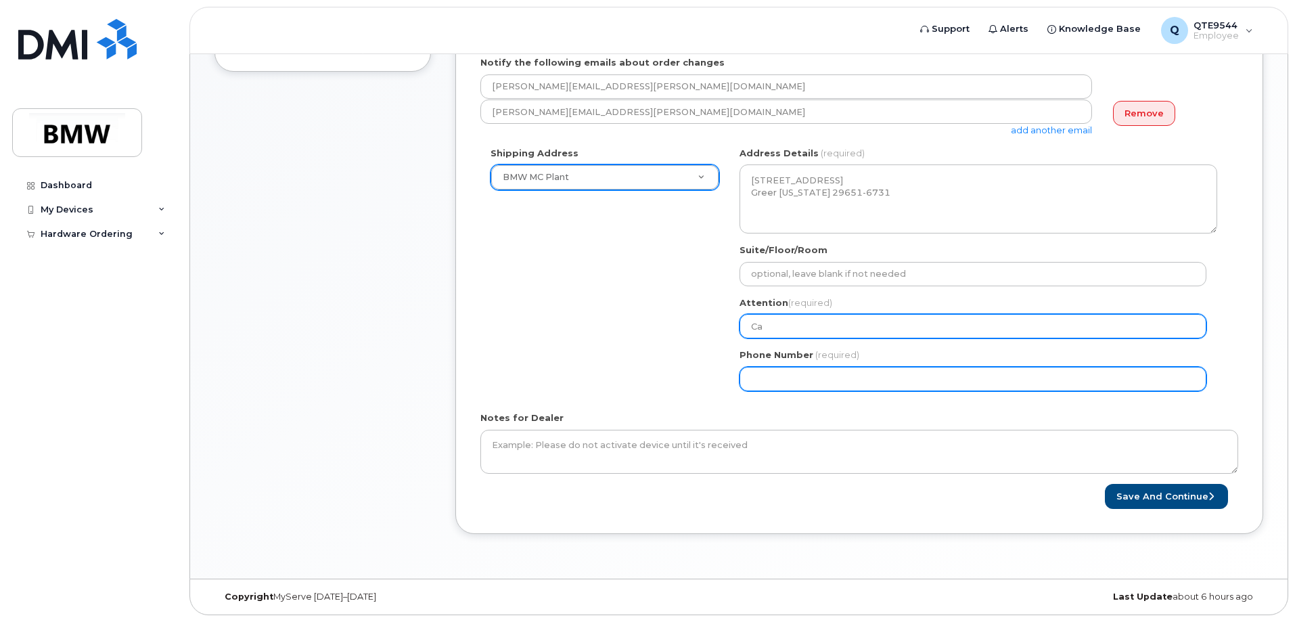
type input "Car"
select select
type input "Carl"
select select
type input "Carlo"
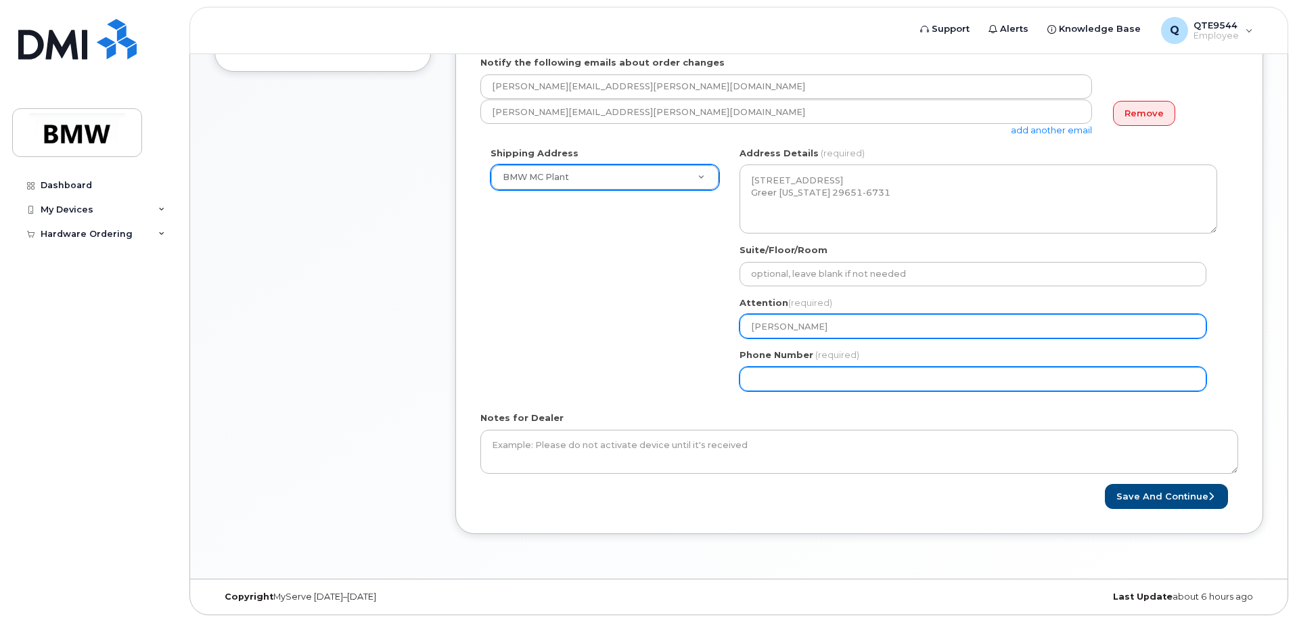
select select
type input "Carlos"
select select
type input "Carlos R"
select select
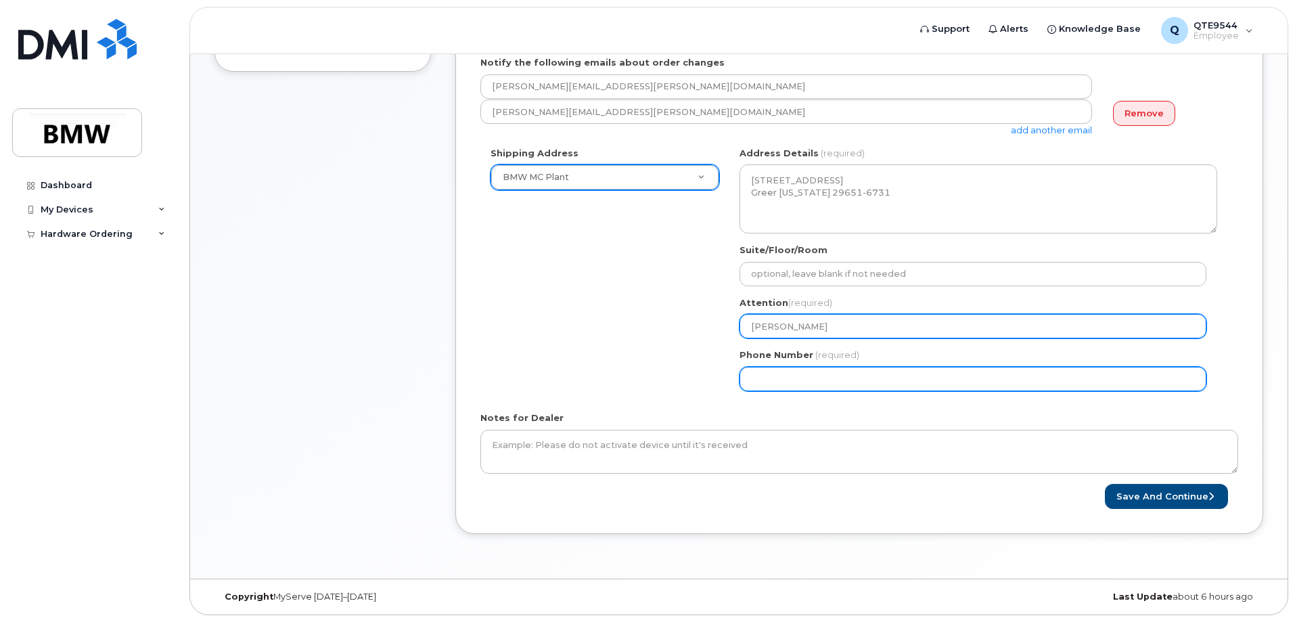
type input "Carlos Ra"
select select
type input "Carlos Ram"
select select
type input "Carlos Ramo"
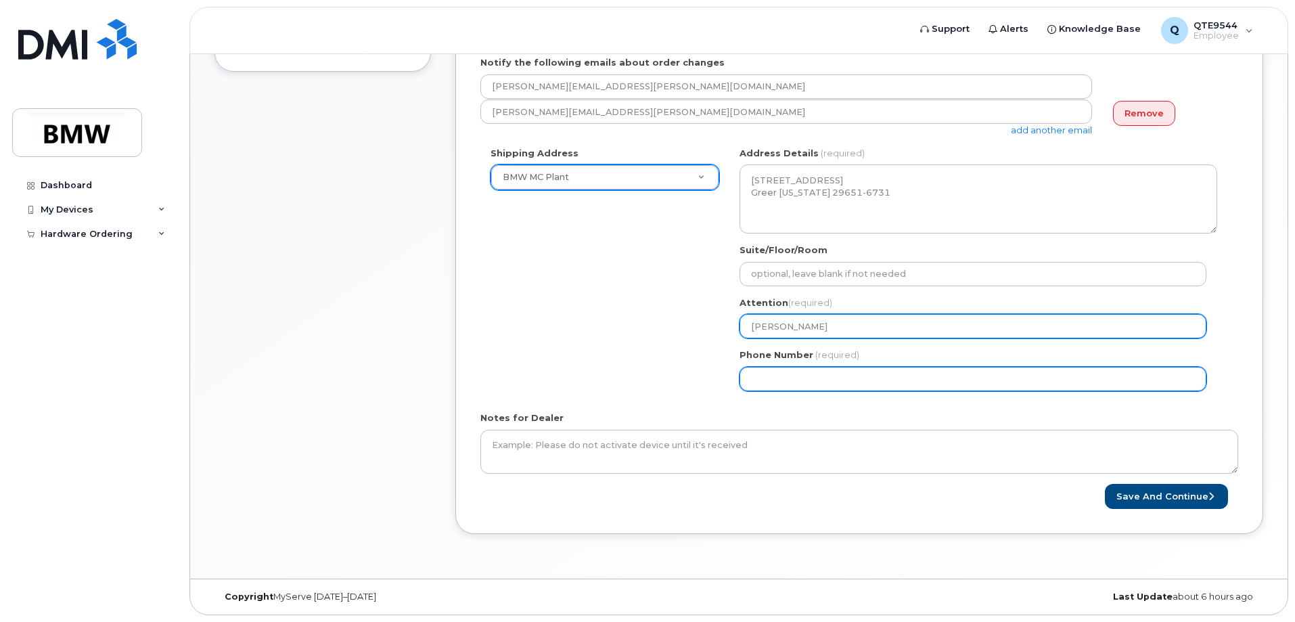
select select
type input "Carlos Ramos"
select select
type input "Carlos Ramos T"
select select
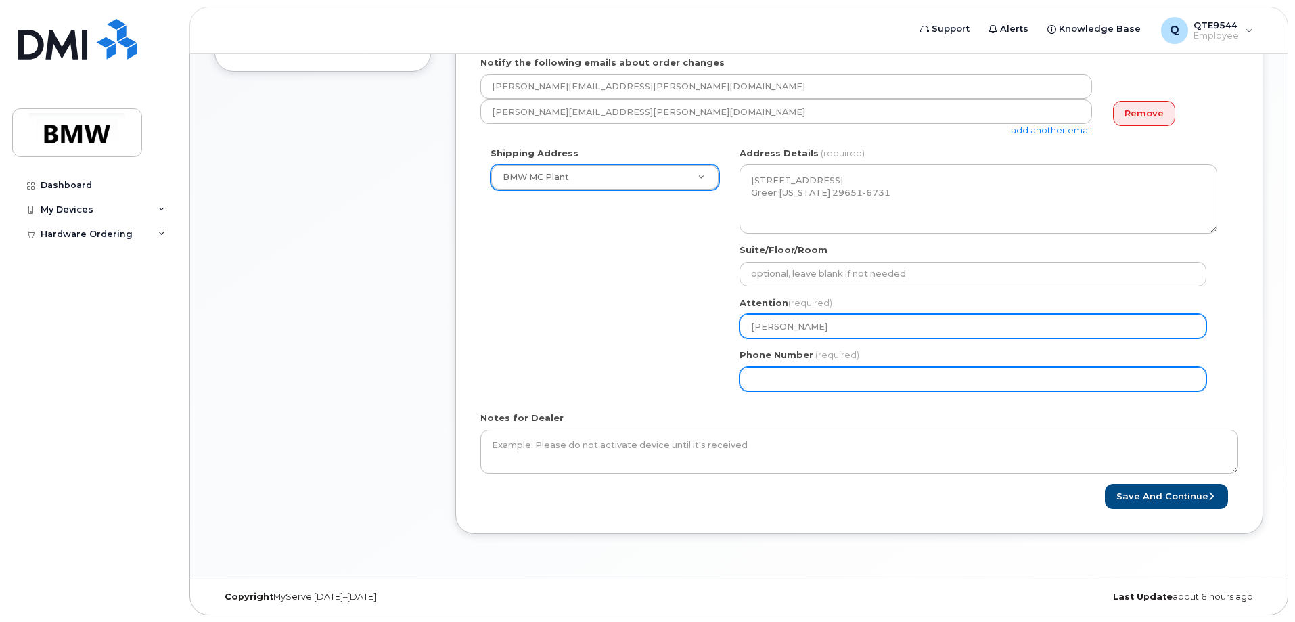
type input "Carlos Ramos TX"
select select
type input "Carlos Ramos TX-"
select select
type input "Carlos Ramos TX-1"
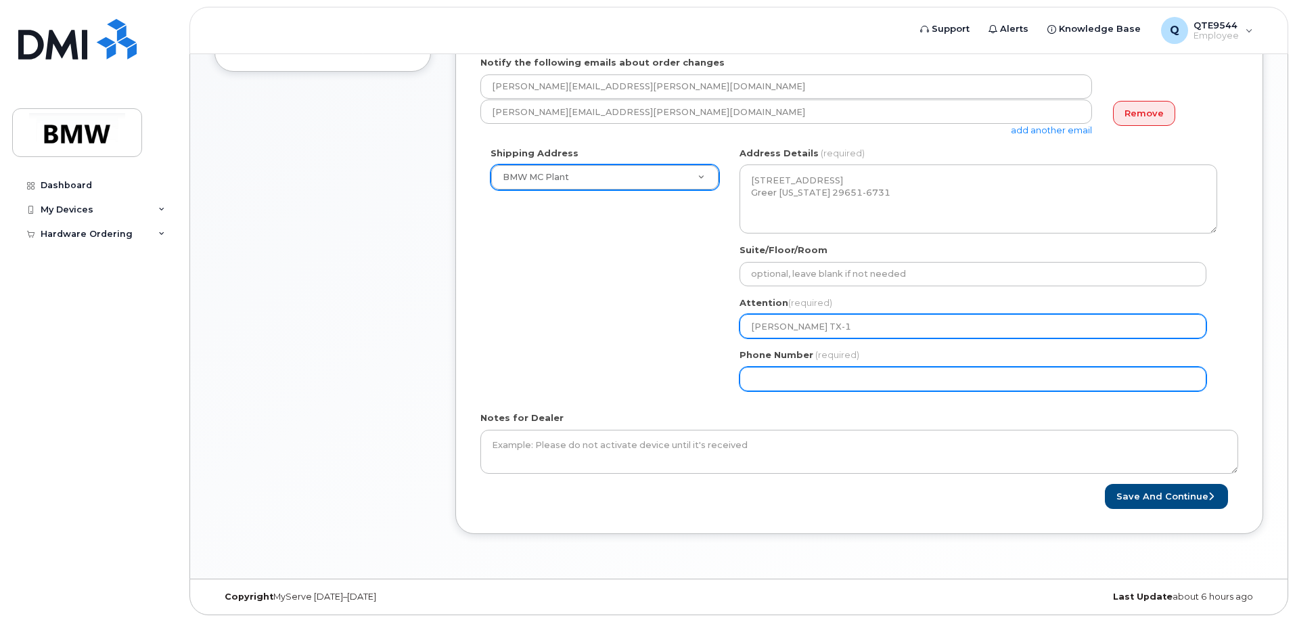
select select
type input "Carlos Ramos TX-16"
select select
type input "Carlos Ramos TX-161"
select select
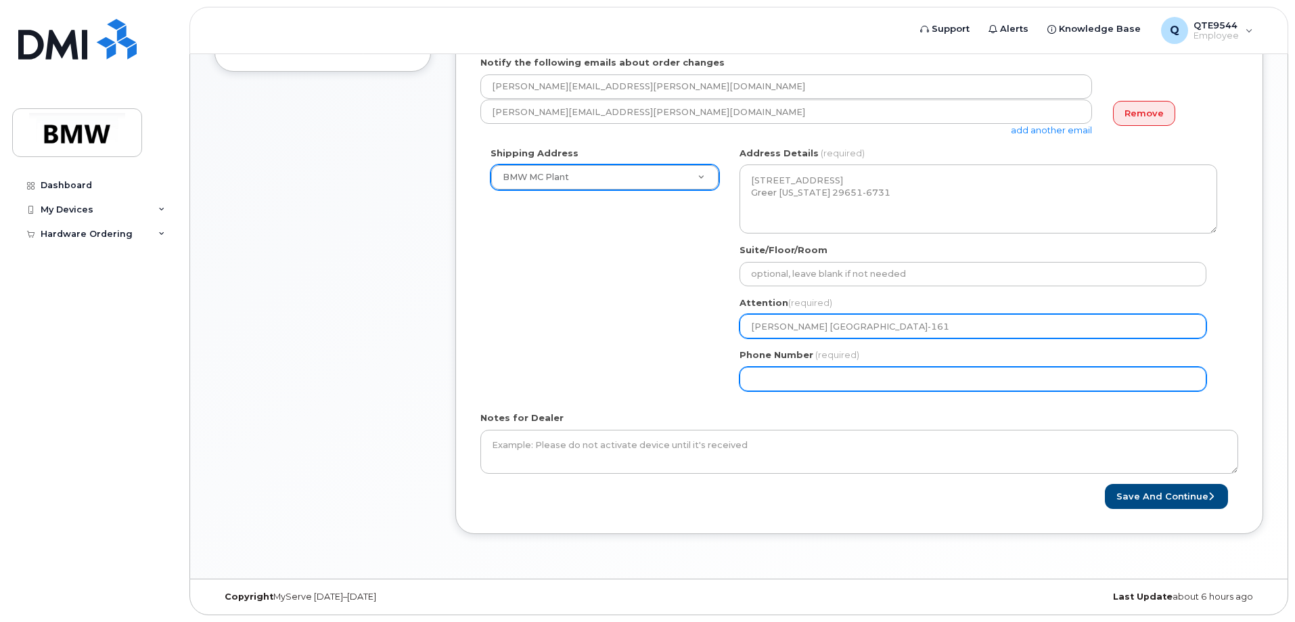
type input "Carlos Ramos TX-161 C"
select select
type input "Carlos Ramos TX-161 CC"
select select
type input "Carlos Ramos TX-161 CC 1"
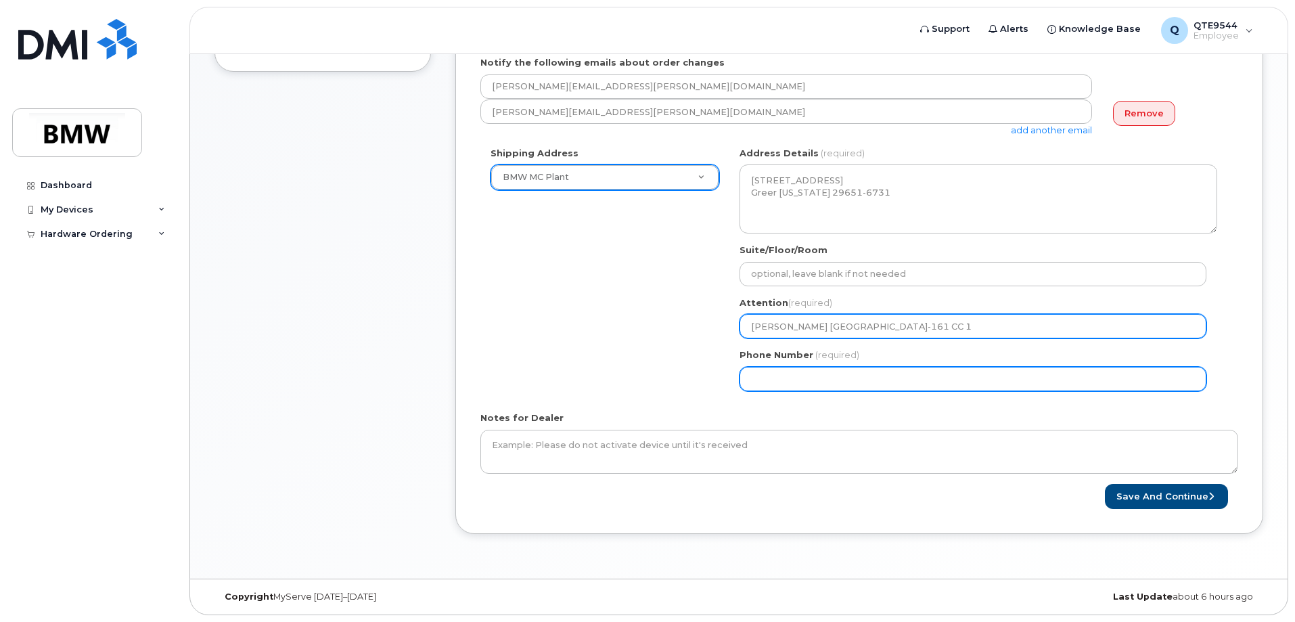
select select
type input "Carlos Ramos TX-161 CC 13"
select select
type input "Carlos Ramos TX-161 CC 138"
select select
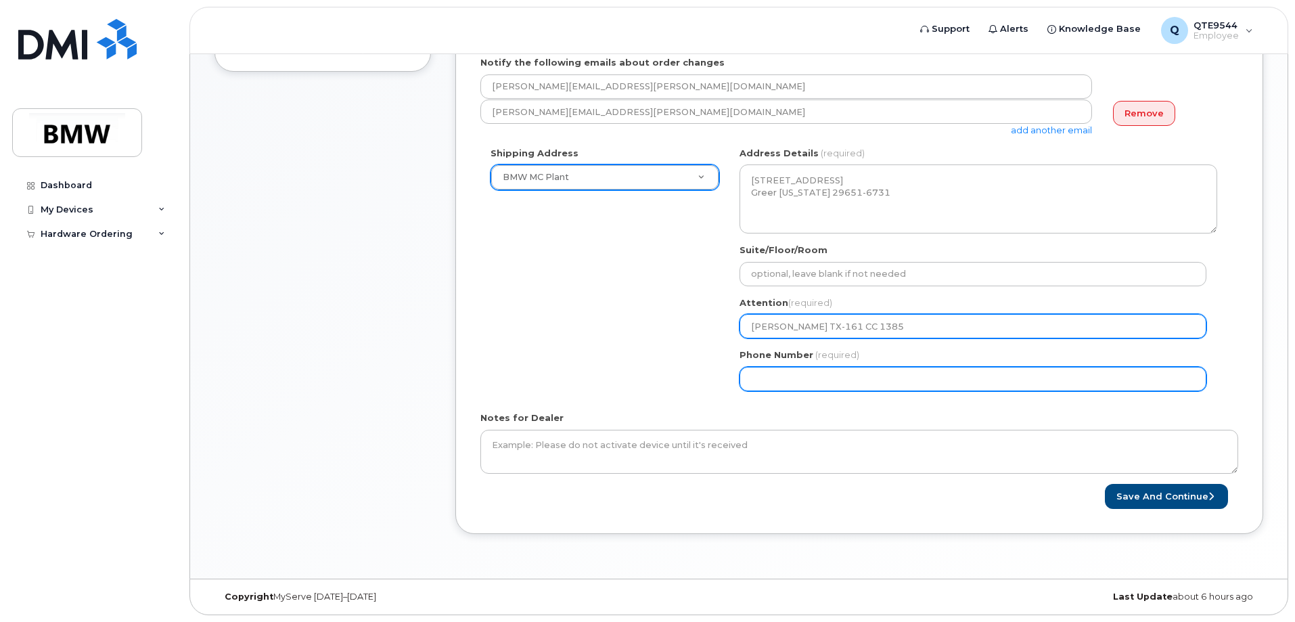
type input "Carlos Ramos TX-161 CC 1385"
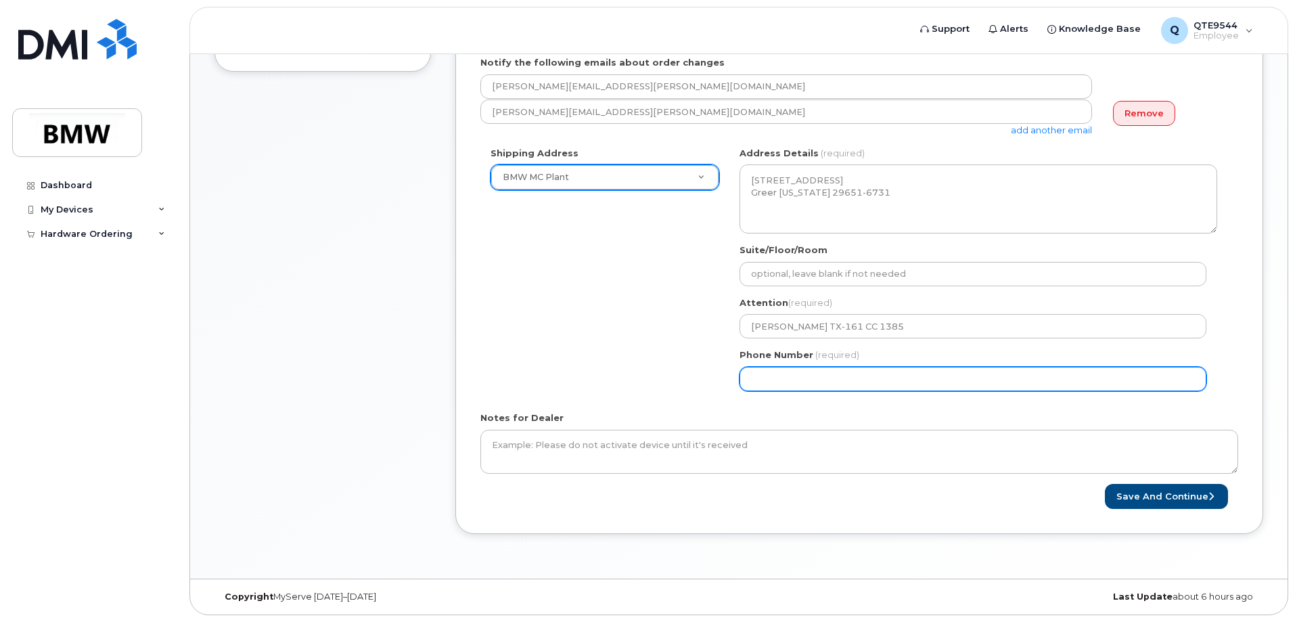
click at [847, 377] on input "Phone Number" at bounding box center [972, 379] width 467 height 24
select select
type input "864260761"
select select
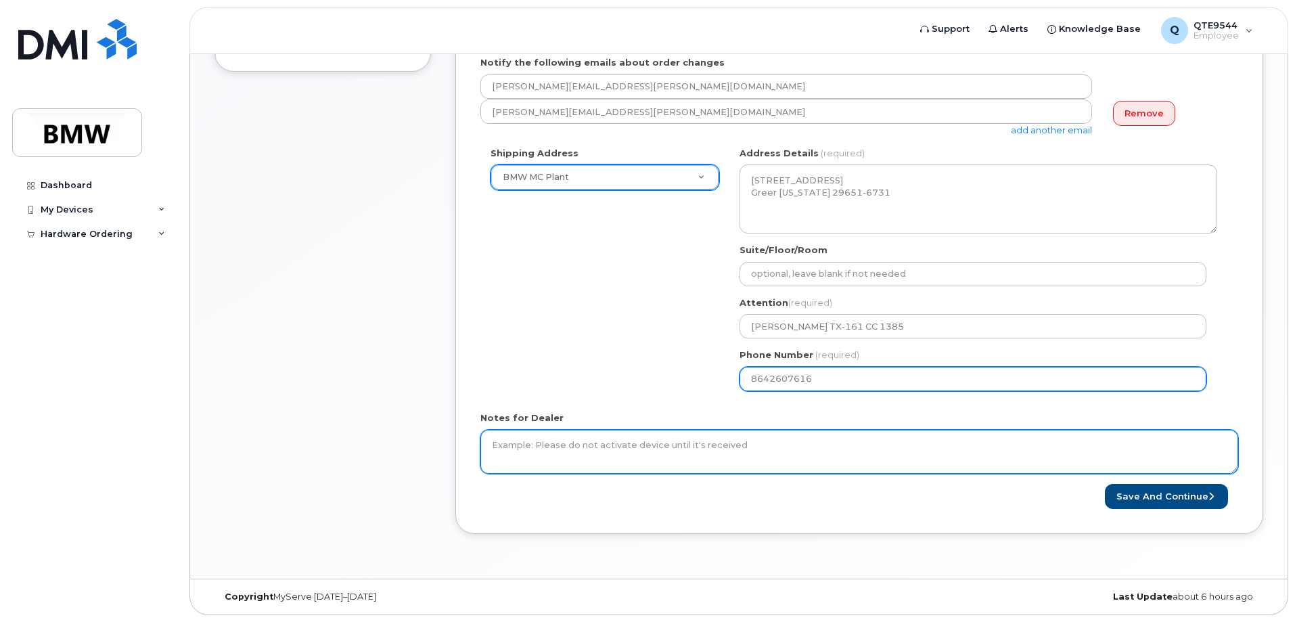
type input "8642607616"
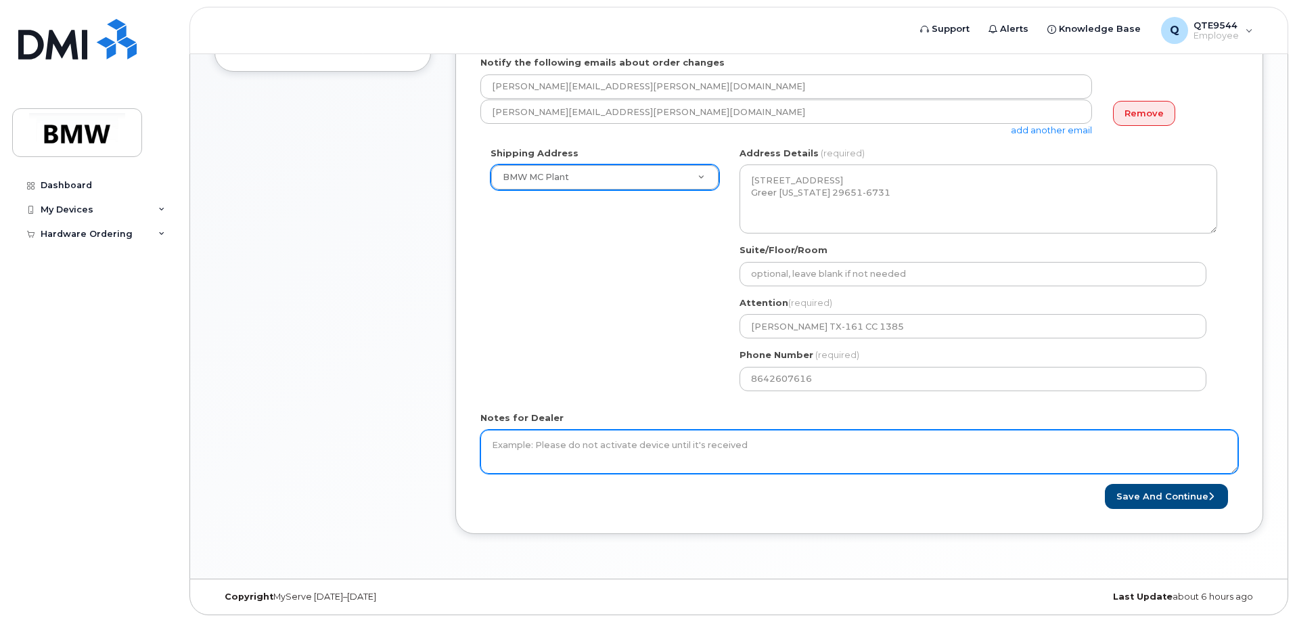
click at [651, 443] on textarea "Notes for Dealer" at bounding box center [859, 452] width 758 height 45
type textarea "f"
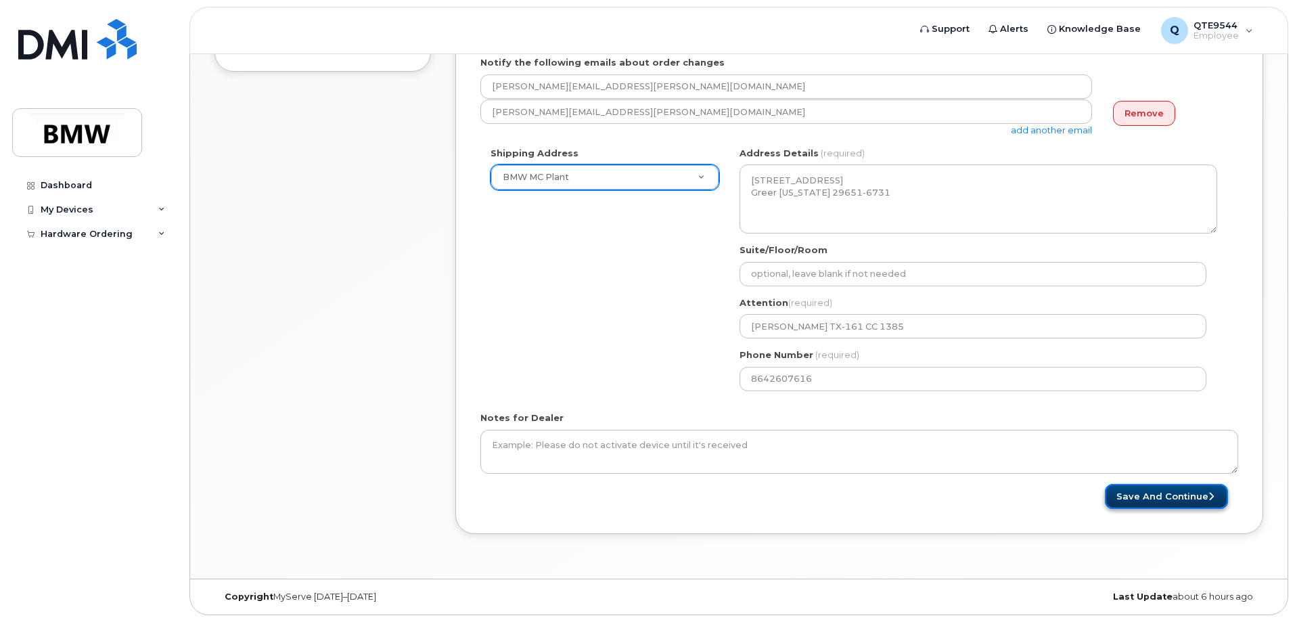
click at [1174, 490] on button "Save and Continue" at bounding box center [1166, 496] width 123 height 25
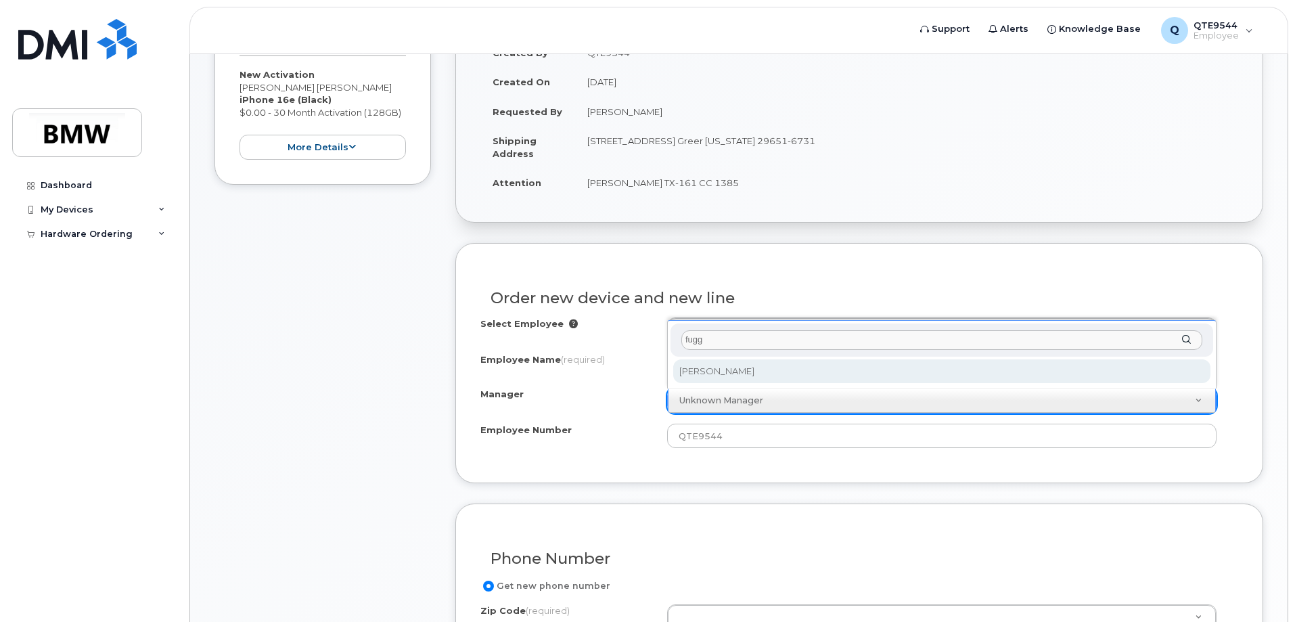
type input "fugg"
select select "1902059"
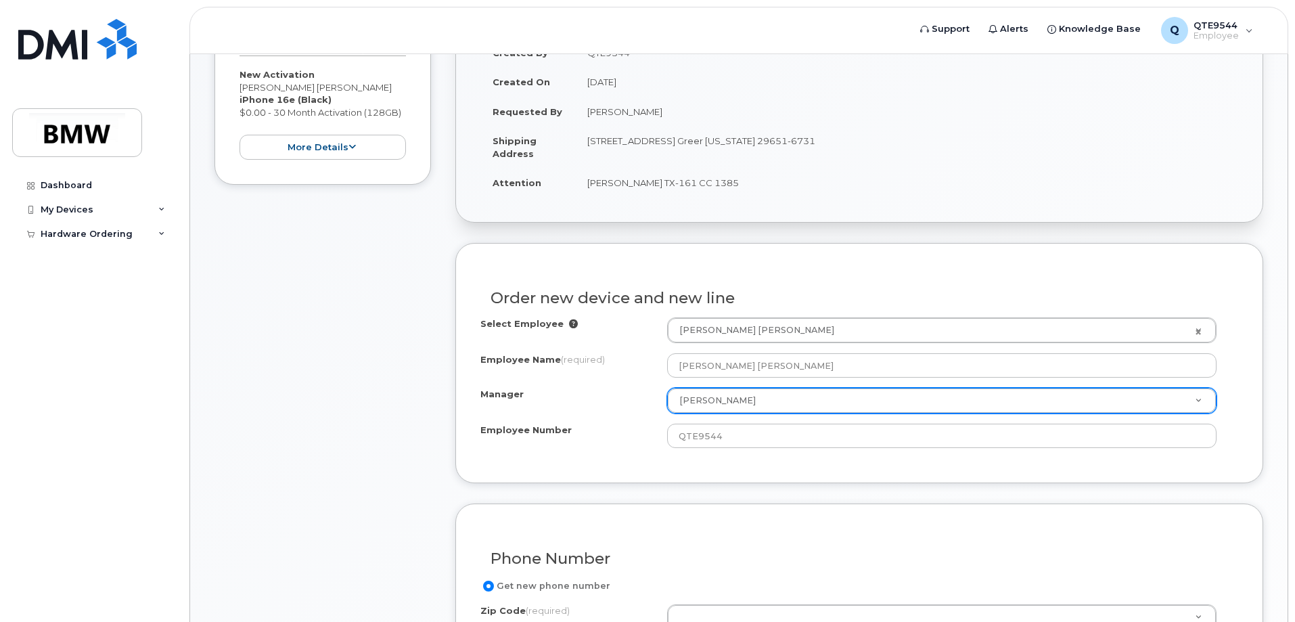
click at [578, 388] on div "Manager" at bounding box center [573, 397] width 187 height 18
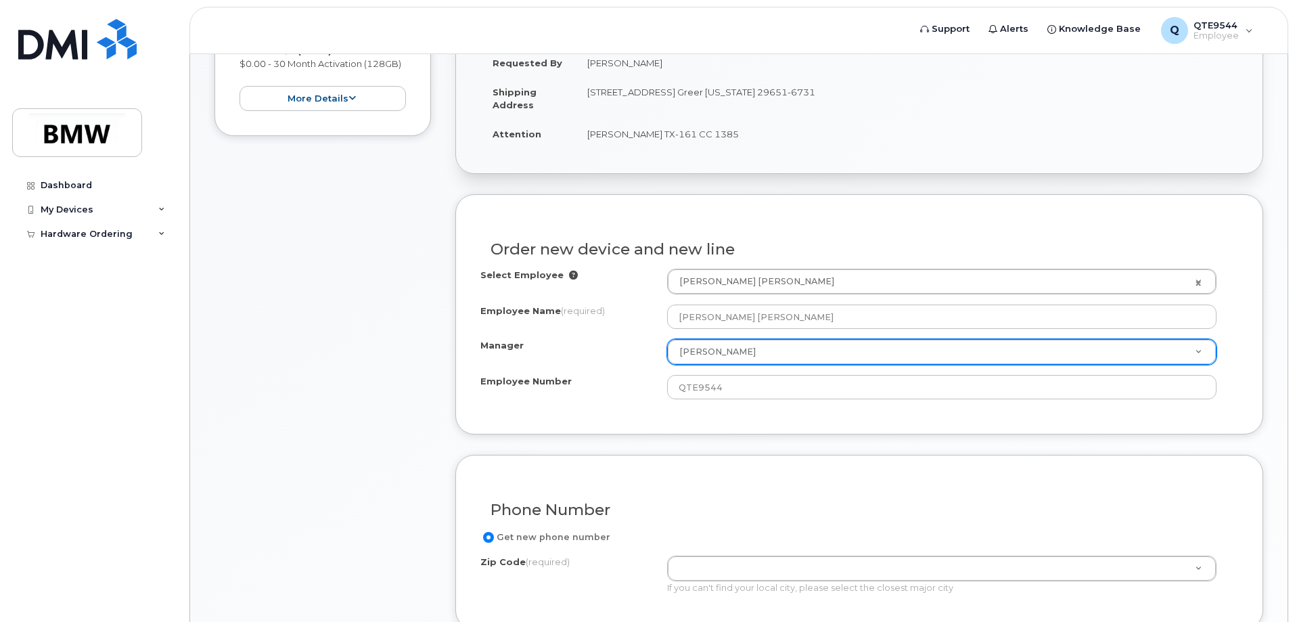
scroll to position [406, 0]
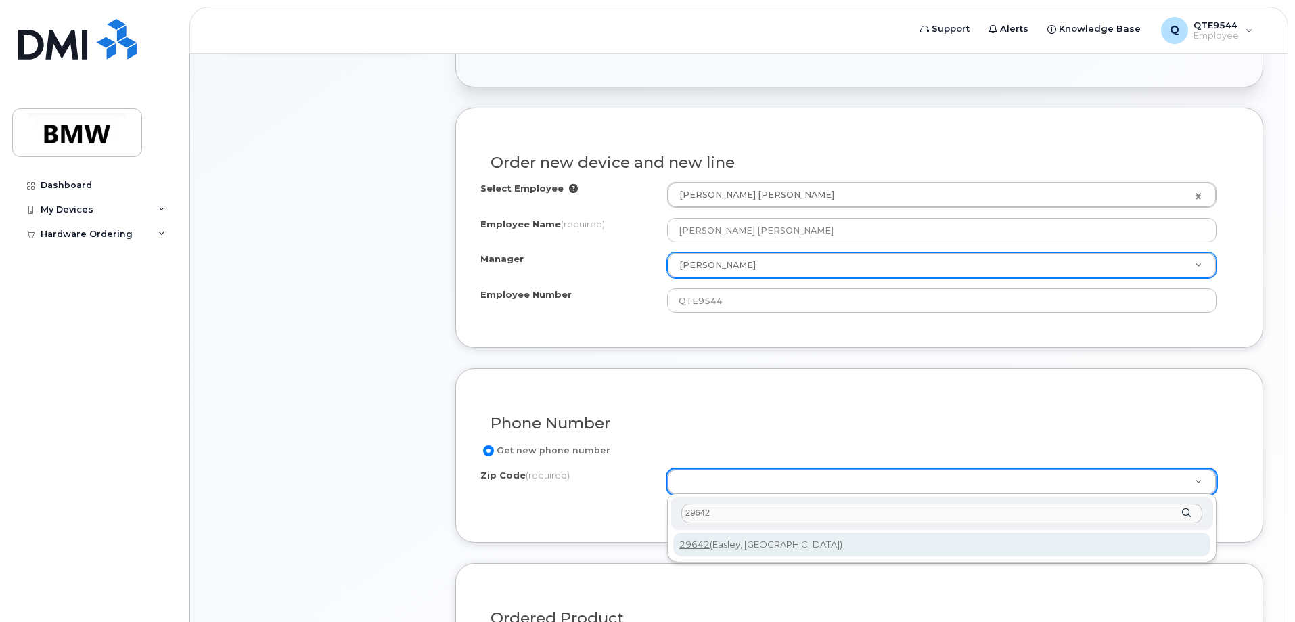
type input "29642"
type input "29642 (Easley, SC)"
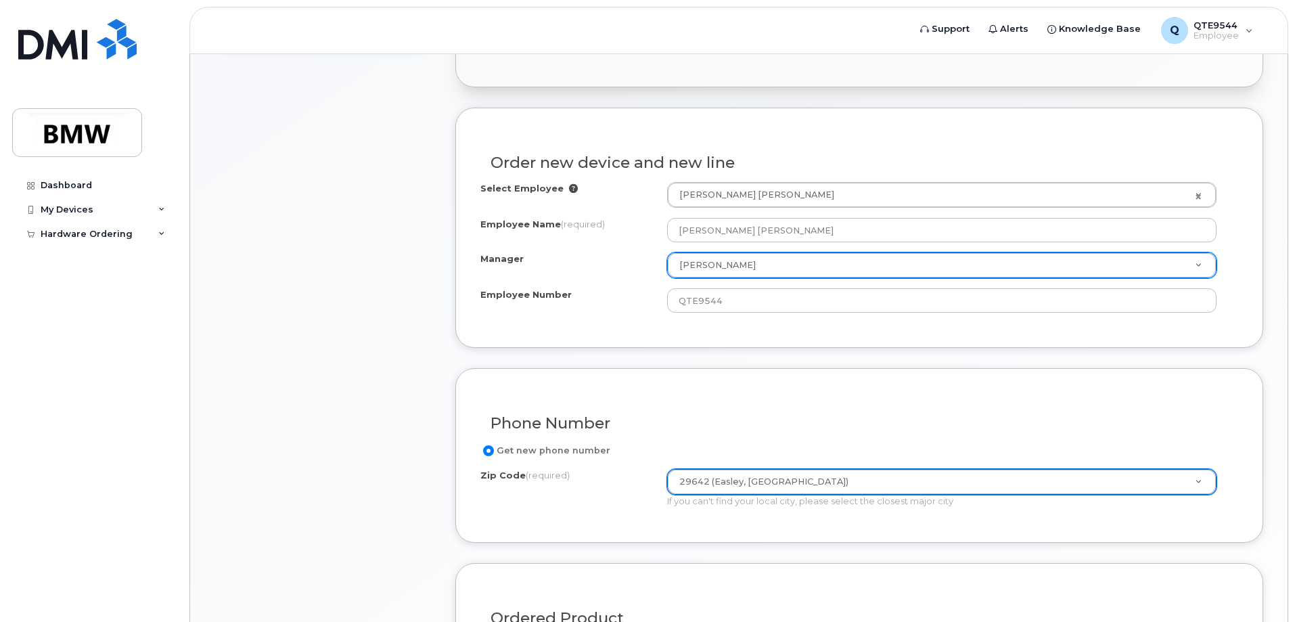
click at [629, 503] on div "Zip Code (required) 29642 (Easley, SC) Zip Code (required) 29642 (Easley, SC) I…" at bounding box center [853, 488] width 747 height 39
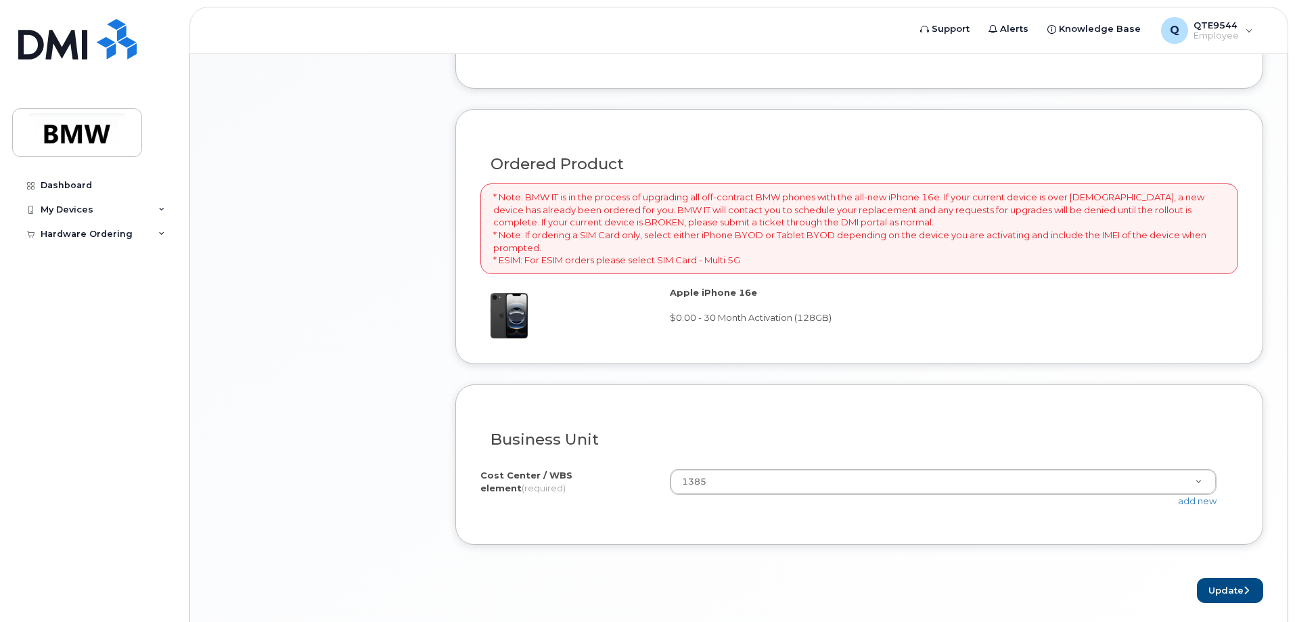
scroll to position [909, 0]
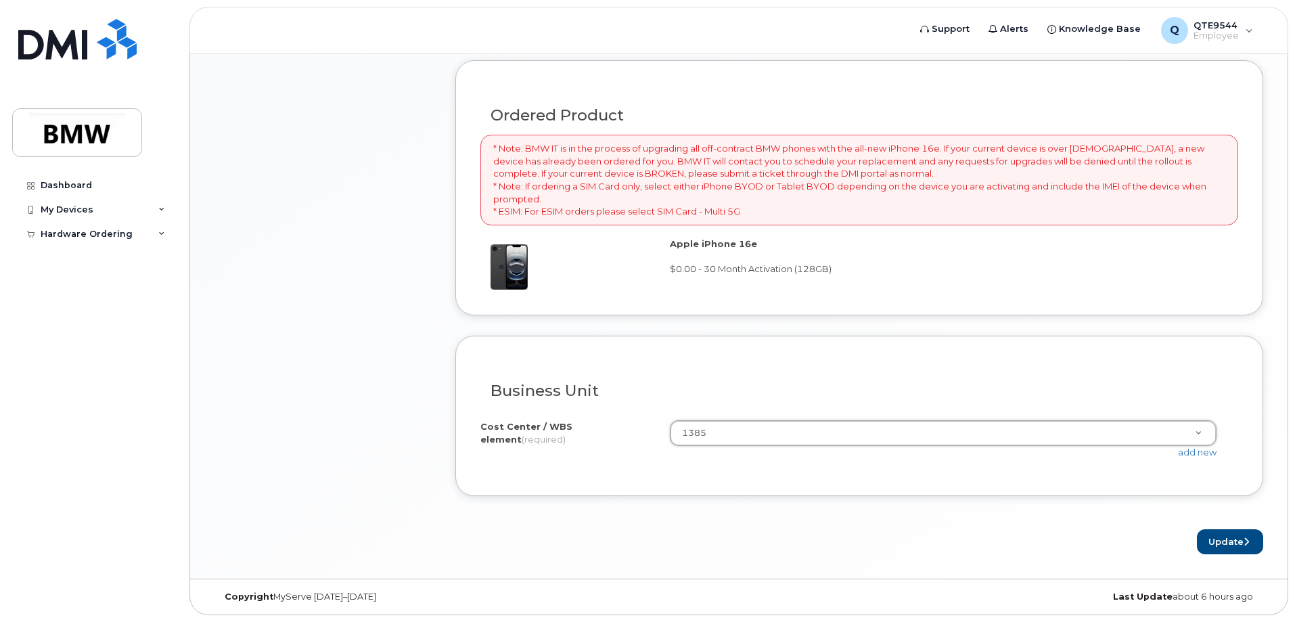
click at [609, 474] on div "Business Unit I know the accounting codes Cost Center / WBS element (required) …" at bounding box center [859, 416] width 808 height 160
click at [1224, 532] on button "Update" at bounding box center [1230, 541] width 66 height 25
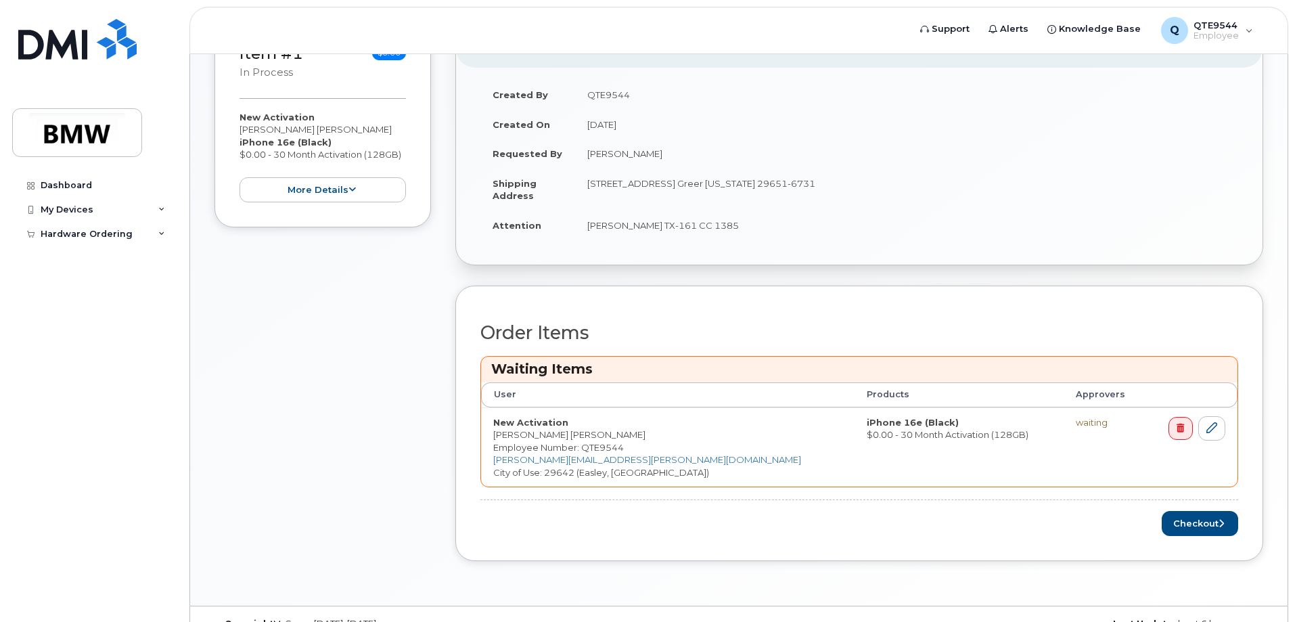
scroll to position [313, 0]
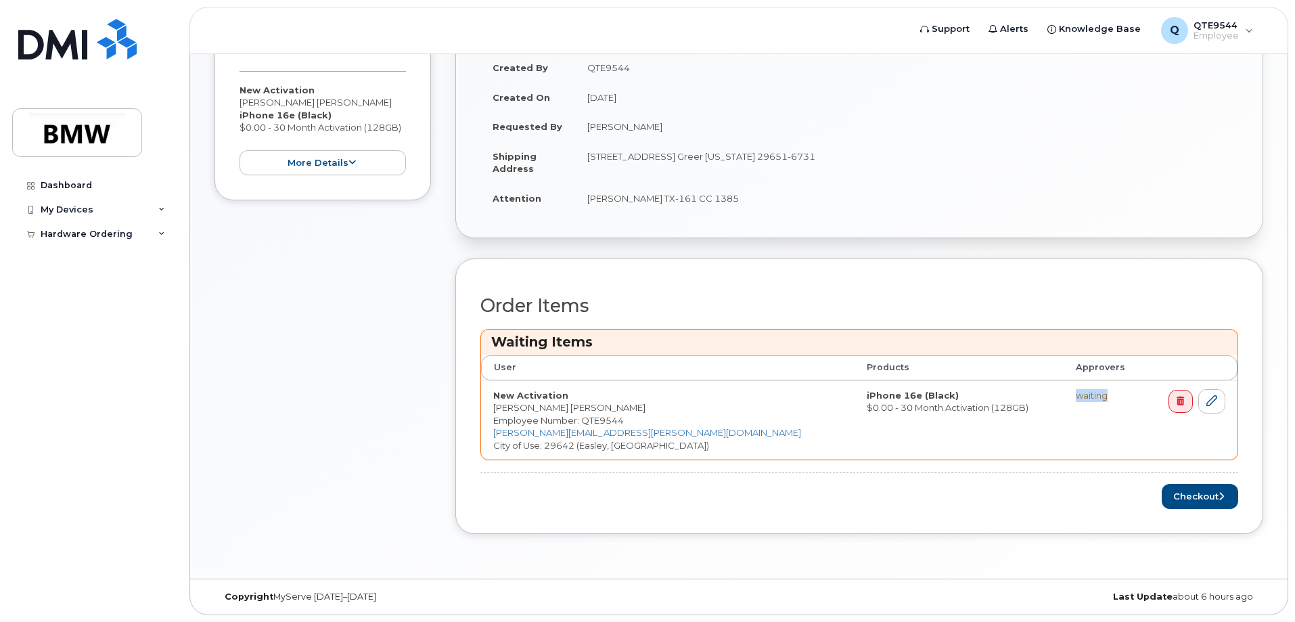
drag, startPoint x: 1023, startPoint y: 398, endPoint x: 1083, endPoint y: 397, distance: 60.2
click at [1083, 397] on td "waiting" at bounding box center [1104, 420] width 83 height 80
click at [790, 289] on div "Order Items Waiting Items User Products Approvers New Activation [PERSON_NAME] …" at bounding box center [859, 395] width 758 height 225
click at [1176, 498] on button "Checkout" at bounding box center [1200, 496] width 76 height 25
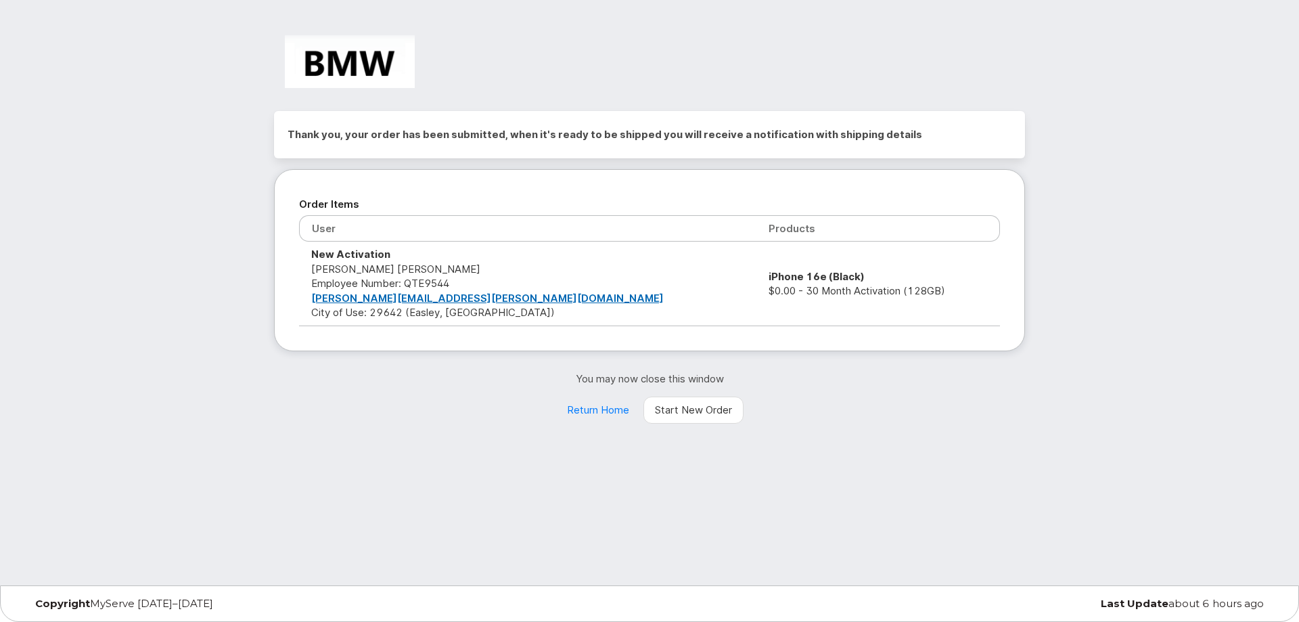
click at [427, 233] on th "User" at bounding box center [527, 228] width 457 height 26
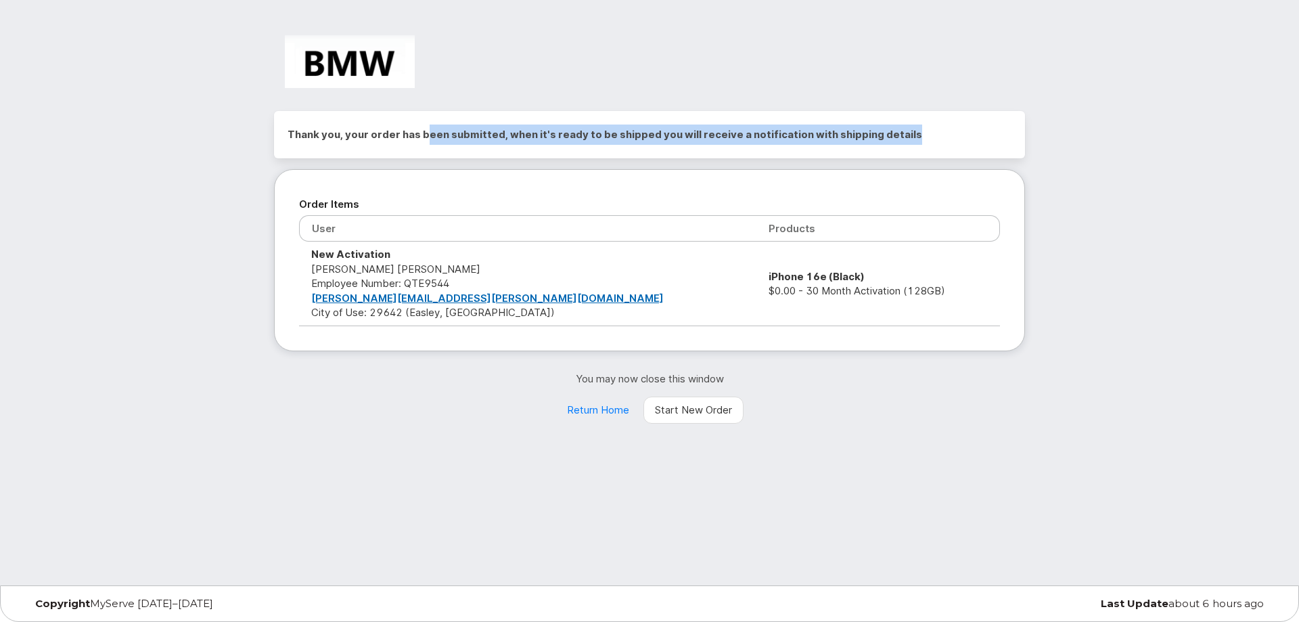
drag, startPoint x: 430, startPoint y: 141, endPoint x: 960, endPoint y: 156, distance: 530.6
click at [960, 156] on div "Thank you, your order has been submitted, when it's ready to be shipped you wil…" at bounding box center [649, 134] width 751 height 47
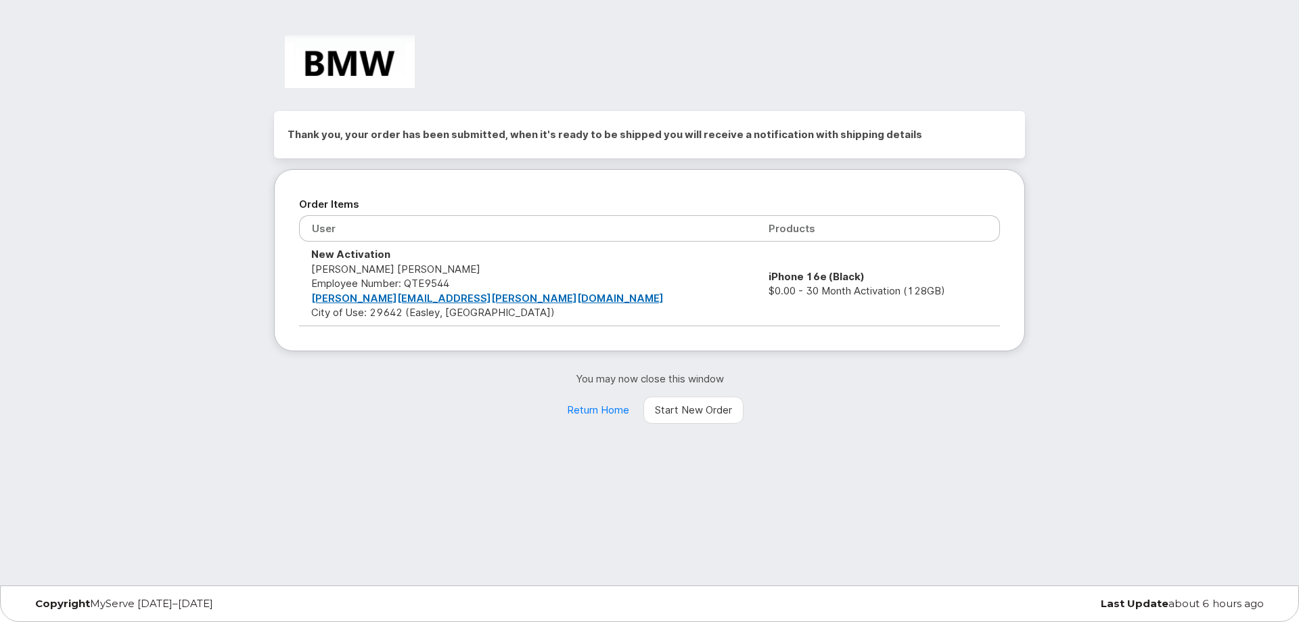
click at [852, 200] on h2 "Order Items" at bounding box center [649, 204] width 701 height 20
drag, startPoint x: 651, startPoint y: 281, endPoint x: 710, endPoint y: 292, distance: 59.7
click at [756, 292] on td "iPhone 16e (Black) $0.00 - 30 Month Activation (128GB)" at bounding box center [878, 284] width 244 height 84
click at [605, 411] on link "Return Home" at bounding box center [597, 409] width 85 height 27
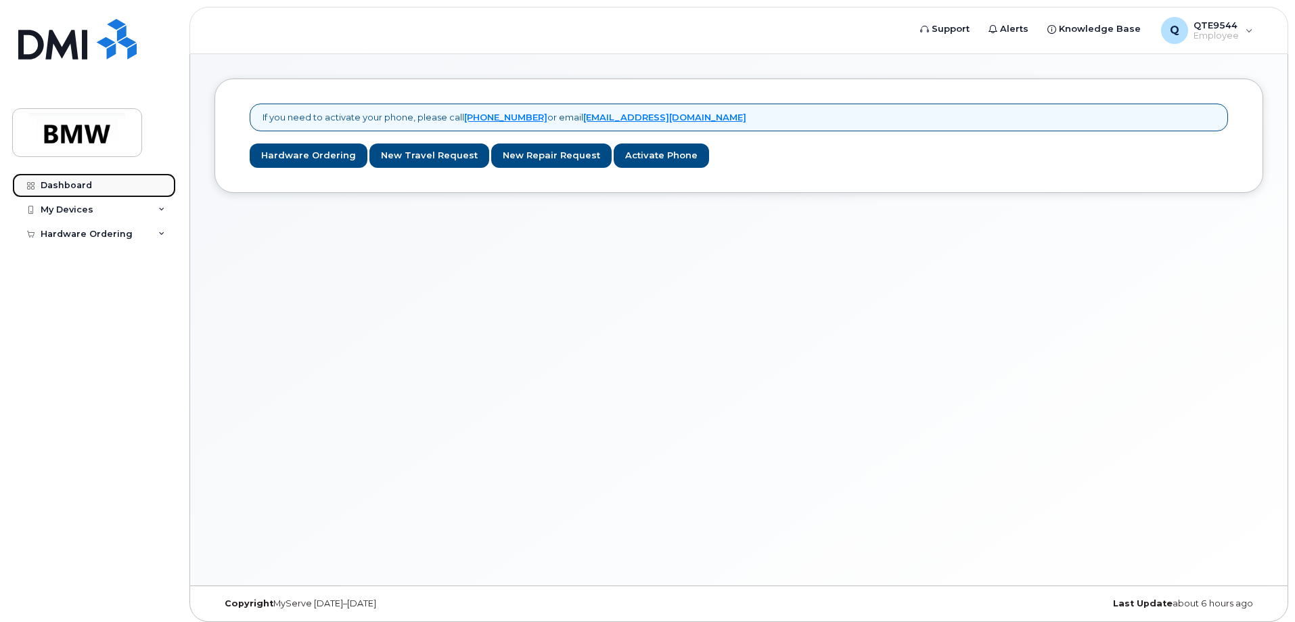
click at [81, 182] on div "Dashboard" at bounding box center [66, 185] width 51 height 11
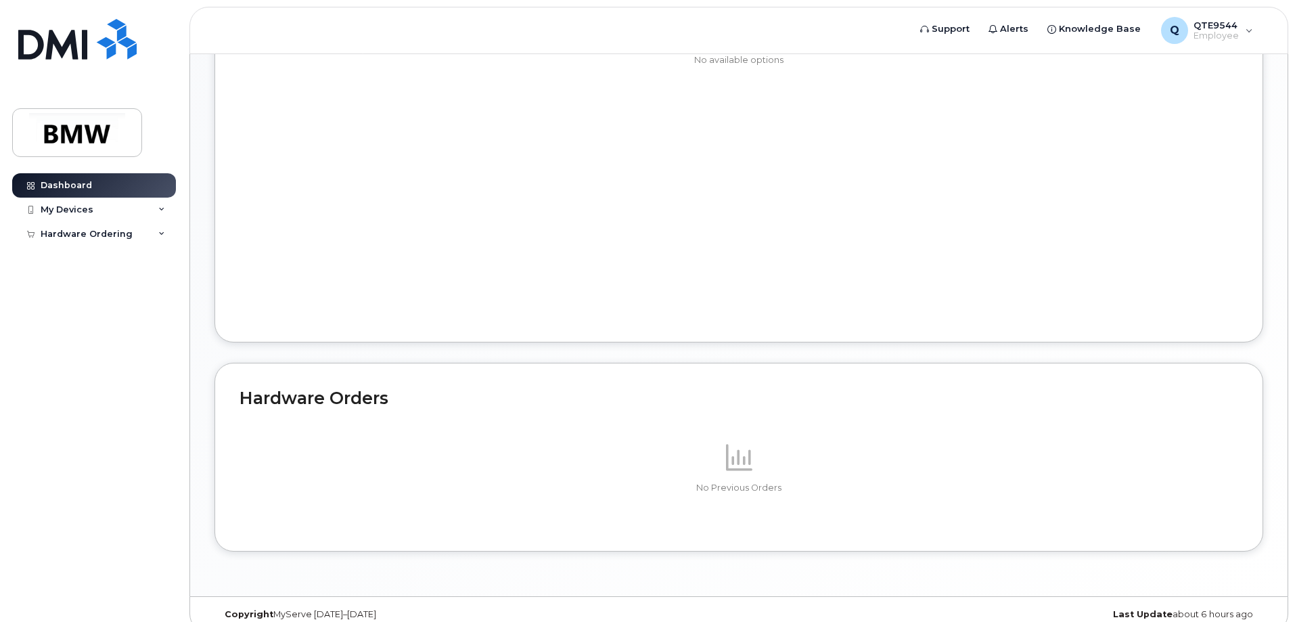
scroll to position [639, 0]
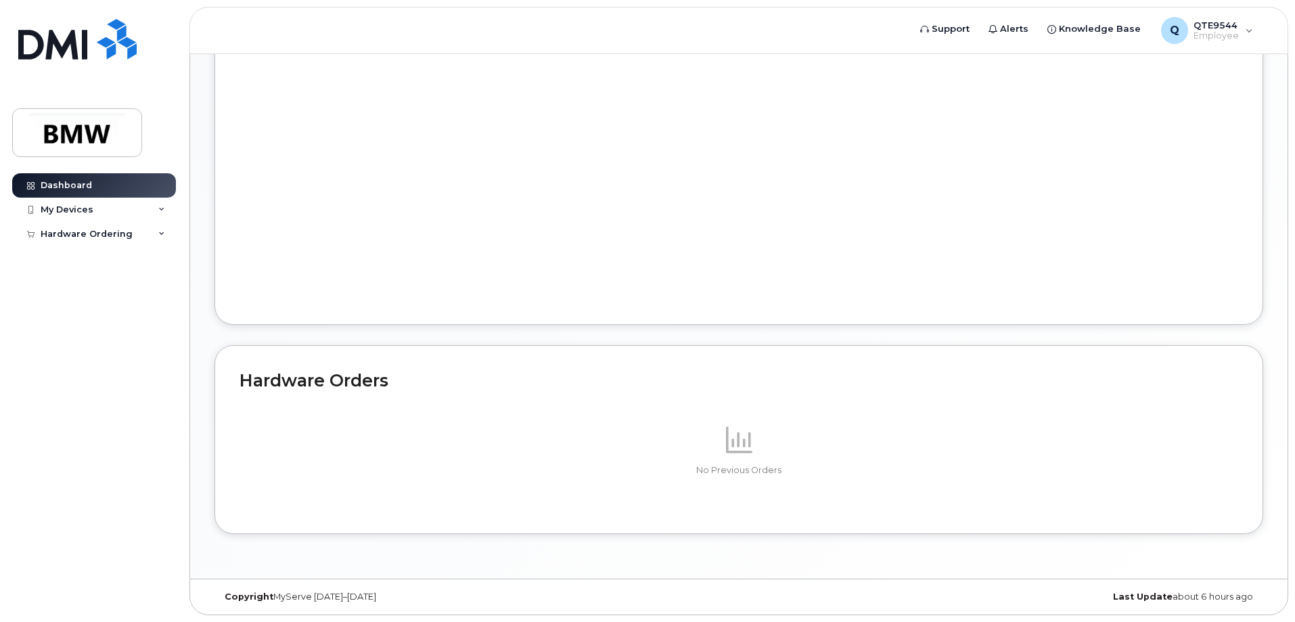
click at [751, 438] on icon at bounding box center [739, 439] width 26 height 26
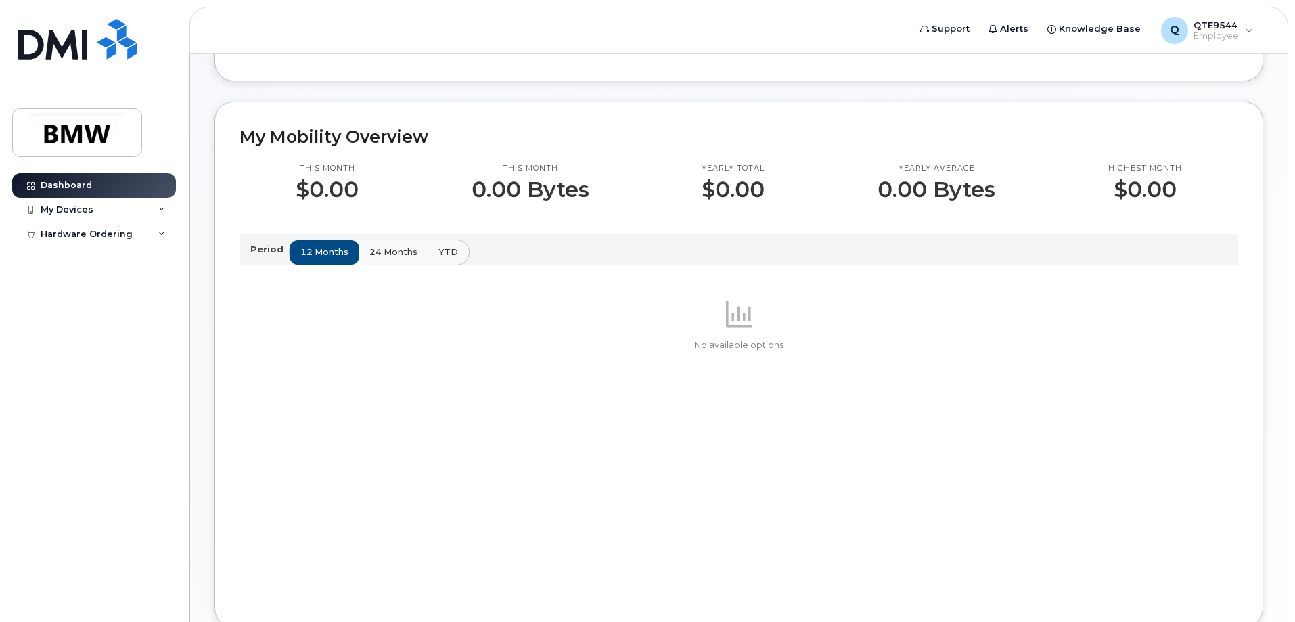
scroll to position [301, 0]
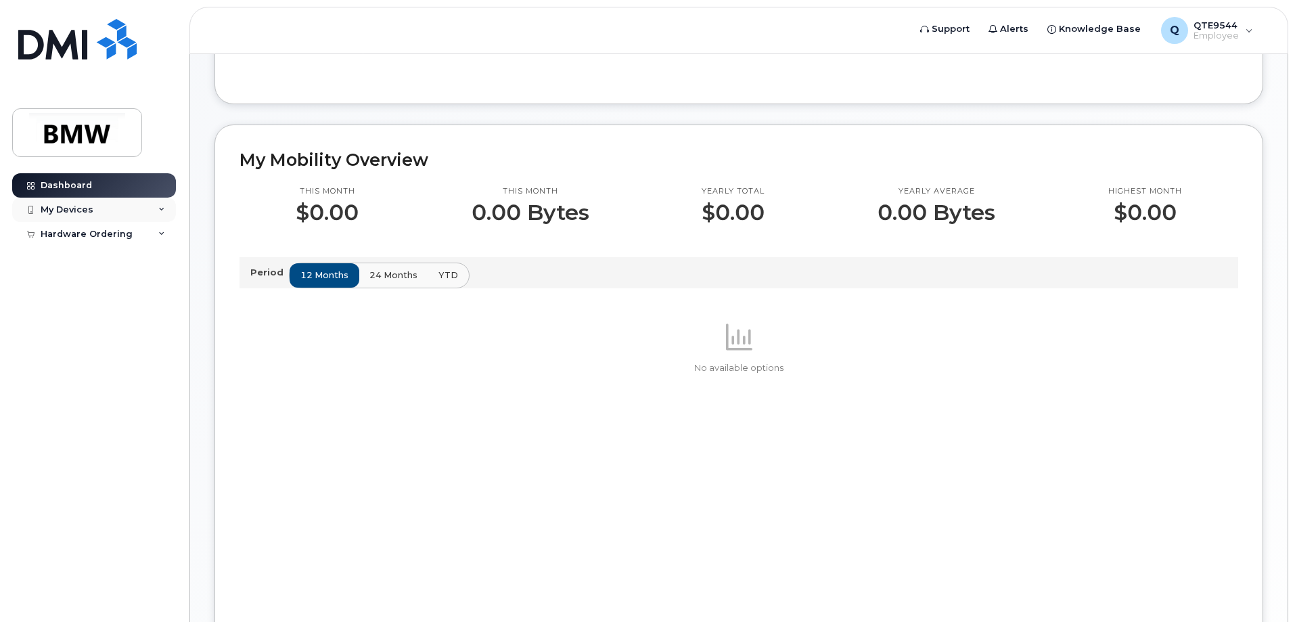
click at [114, 209] on div "My Devices" at bounding box center [94, 210] width 164 height 24
click at [118, 263] on div "Hardware Ordering" at bounding box center [87, 259] width 92 height 11
click at [104, 288] on link "My Orders" at bounding box center [106, 284] width 140 height 26
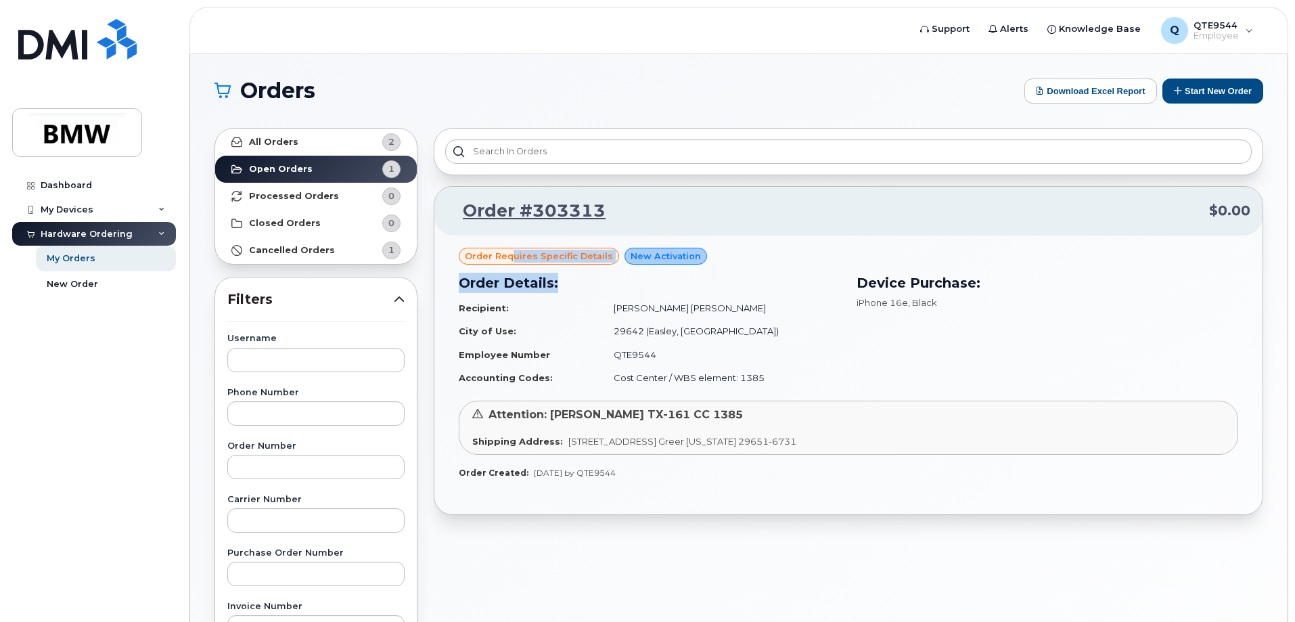
drag, startPoint x: 531, startPoint y: 254, endPoint x: 668, endPoint y: 265, distance: 137.0
click at [664, 265] on div "Order requires Specific details New Activation Order Details: Recipient: [PERSO…" at bounding box center [848, 323] width 779 height 150
click at [670, 256] on span "New Activation" at bounding box center [665, 256] width 70 height 13
drag, startPoint x: 646, startPoint y: 307, endPoint x: 699, endPoint y: 319, distance: 54.0
click at [699, 317] on td "[PERSON_NAME] [PERSON_NAME]" at bounding box center [720, 308] width 239 height 24
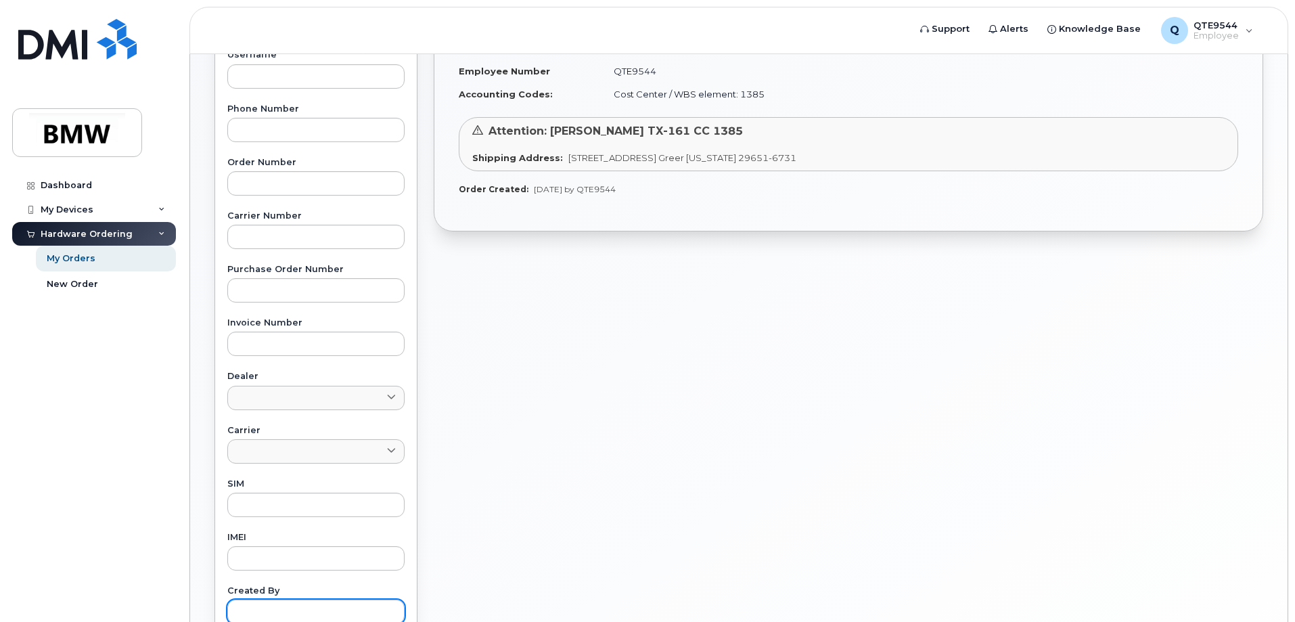
scroll to position [170, 0]
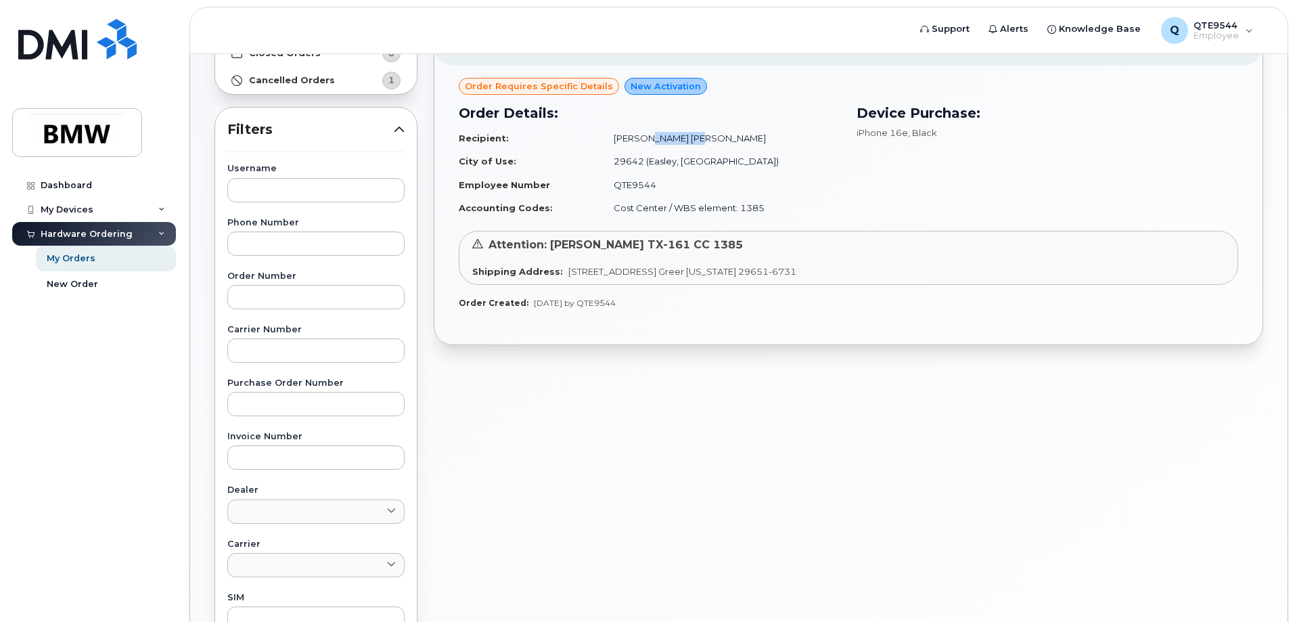
drag, startPoint x: 885, startPoint y: 268, endPoint x: 1005, endPoint y: 267, distance: 120.4
click at [1005, 267] on div "Shipping Address: [STREET_ADDRESS] Greer [US_STATE] 29651-6731" at bounding box center [848, 271] width 752 height 13
click at [890, 178] on div "Device Purchase: iPhone 16e , Black" at bounding box center [1047, 161] width 398 height 133
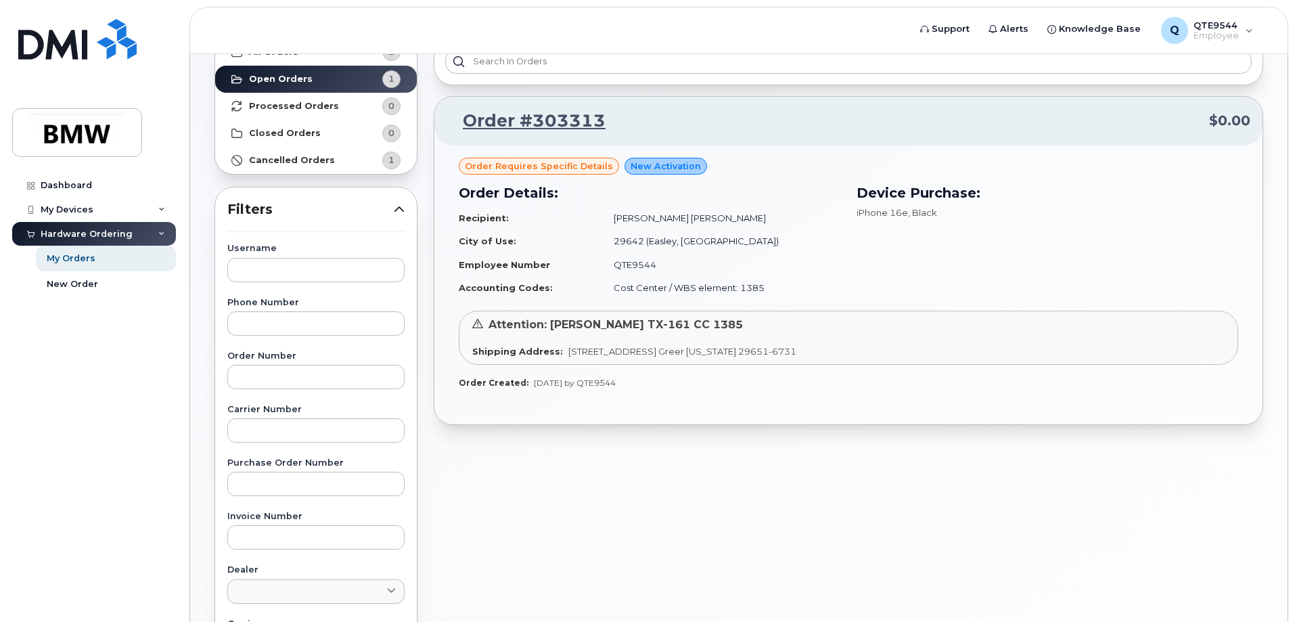
scroll to position [35, 0]
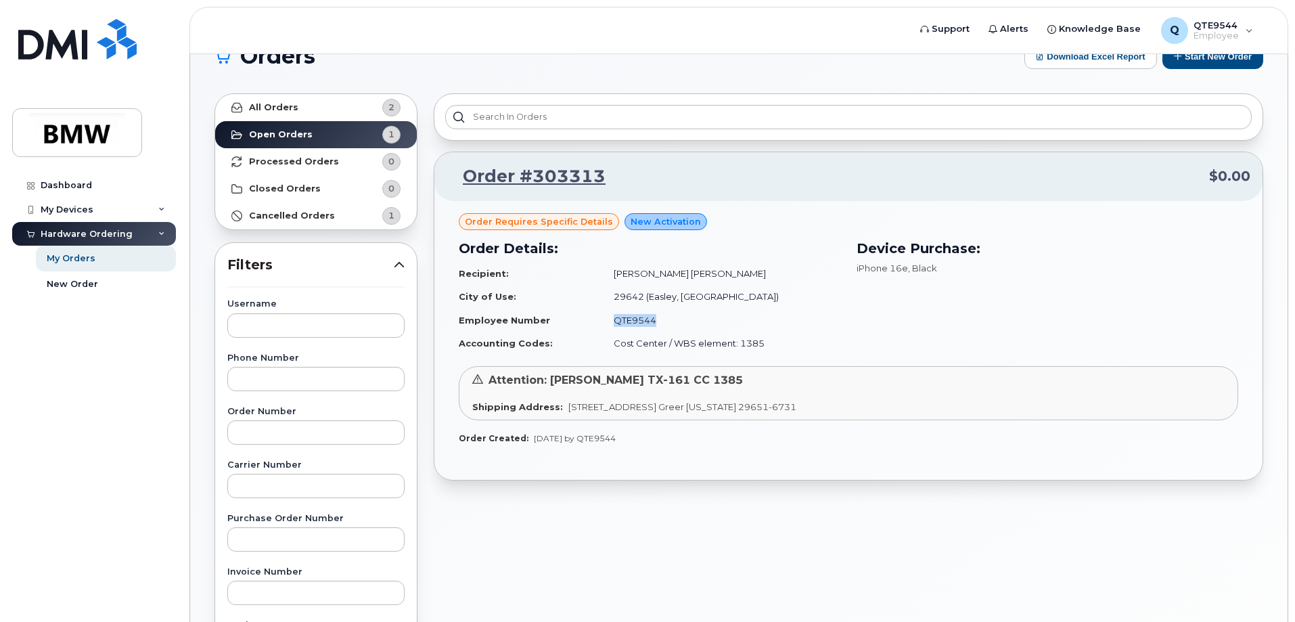
drag, startPoint x: 588, startPoint y: 322, endPoint x: 774, endPoint y: 323, distance: 186.0
click at [774, 323] on tr "Employee Number QTE9544" at bounding box center [650, 320] width 382 height 24
click at [774, 323] on td "QTE9544" at bounding box center [720, 320] width 239 height 24
drag, startPoint x: 524, startPoint y: 298, endPoint x: 840, endPoint y: 301, distance: 315.9
click at [833, 315] on table "Recipient: [PERSON_NAME] Luna City of Use: 29642 (Easley, [GEOGRAPHIC_DATA]) Em…" at bounding box center [650, 308] width 382 height 93
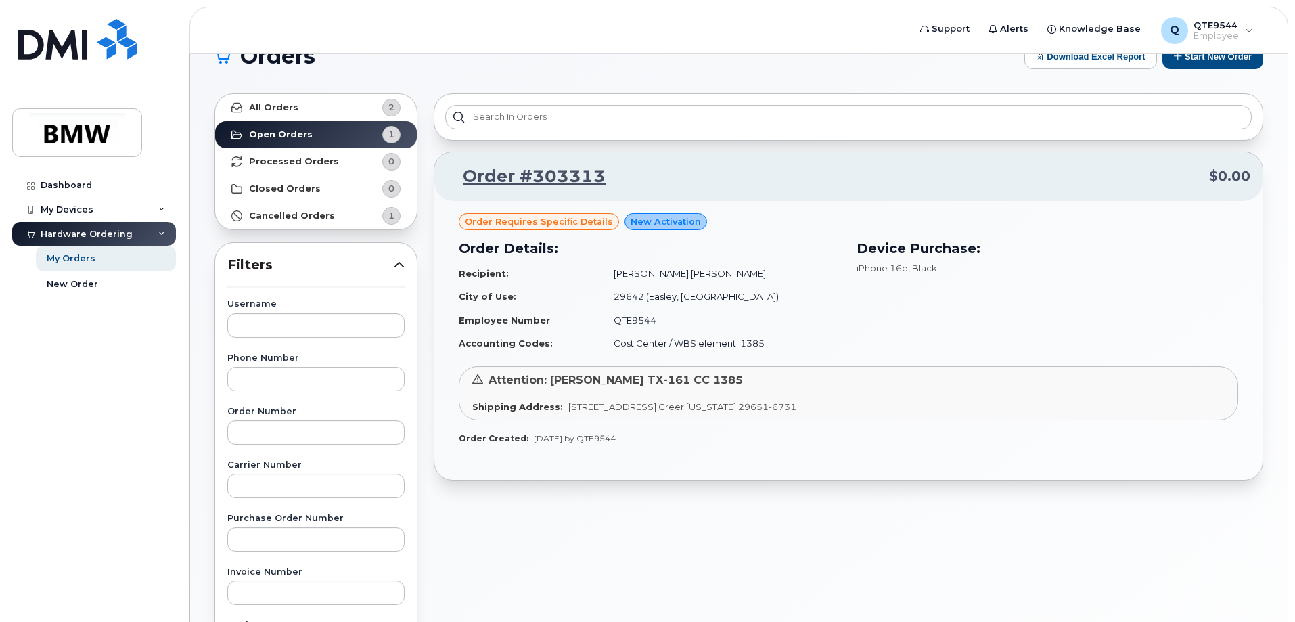
click at [854, 292] on div "Device Purchase: iPhone 16e , Black" at bounding box center [1047, 296] width 398 height 133
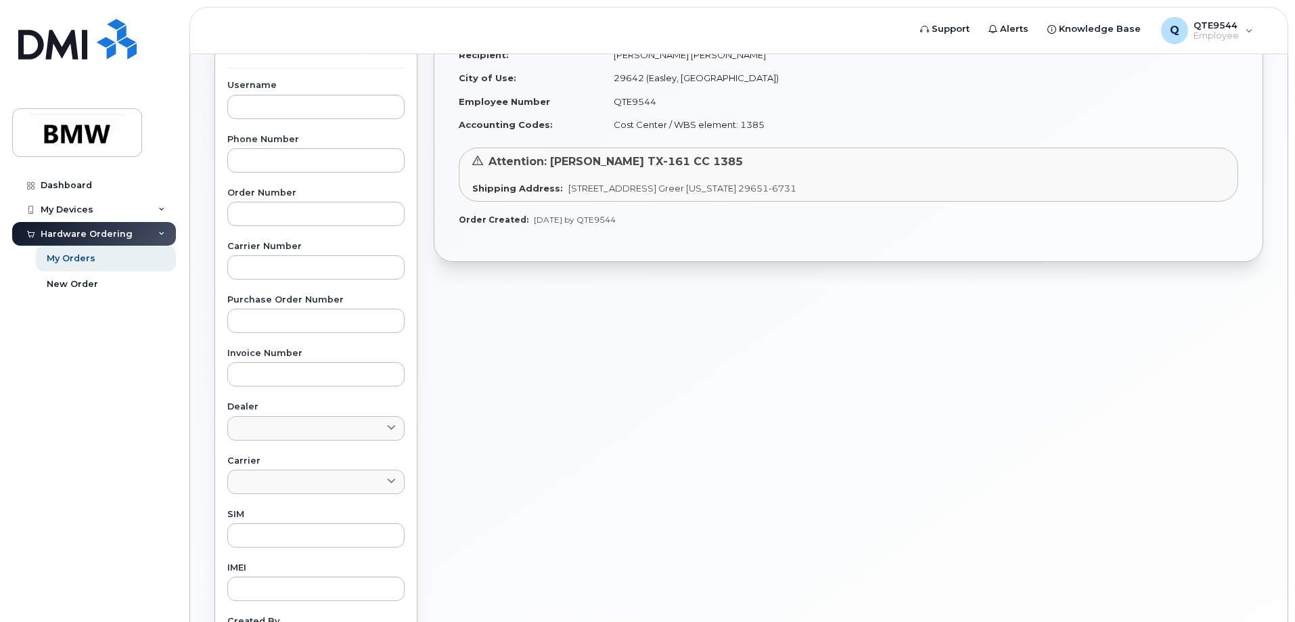
scroll to position [440, 0]
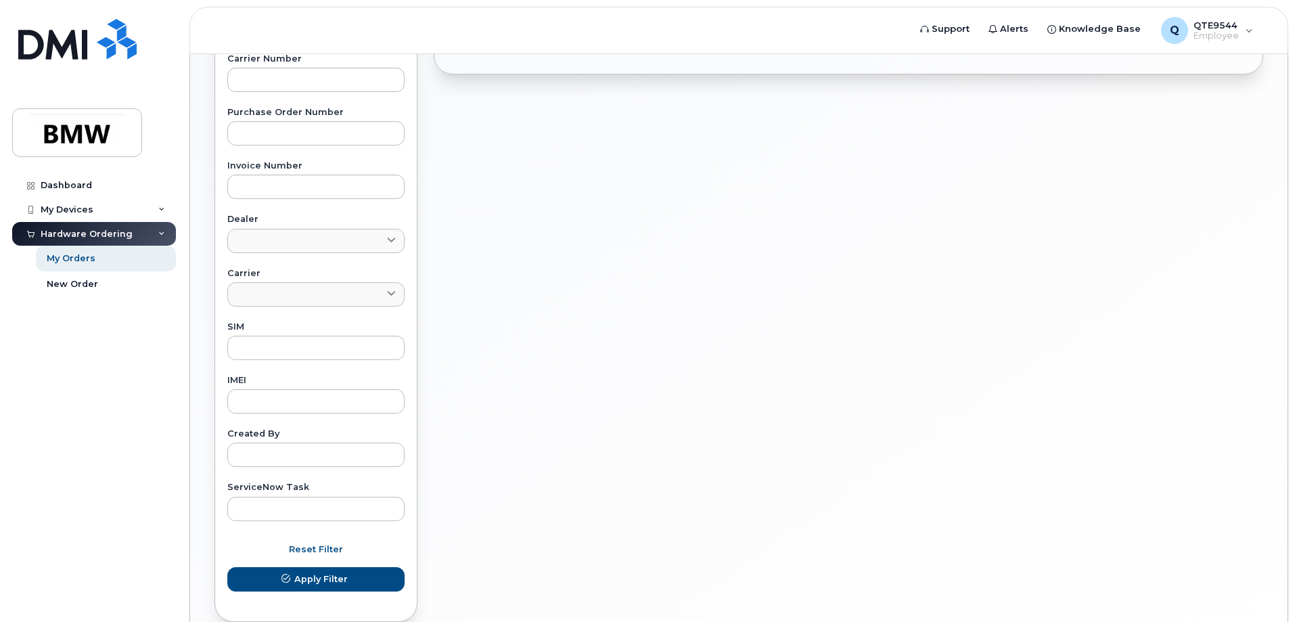
click at [803, 306] on div "Order #303313 $0.00 Order requires Specific details New Activation Order Detail…" at bounding box center [849, 154] width 846 height 950
